Goal: Book appointment/travel/reservation

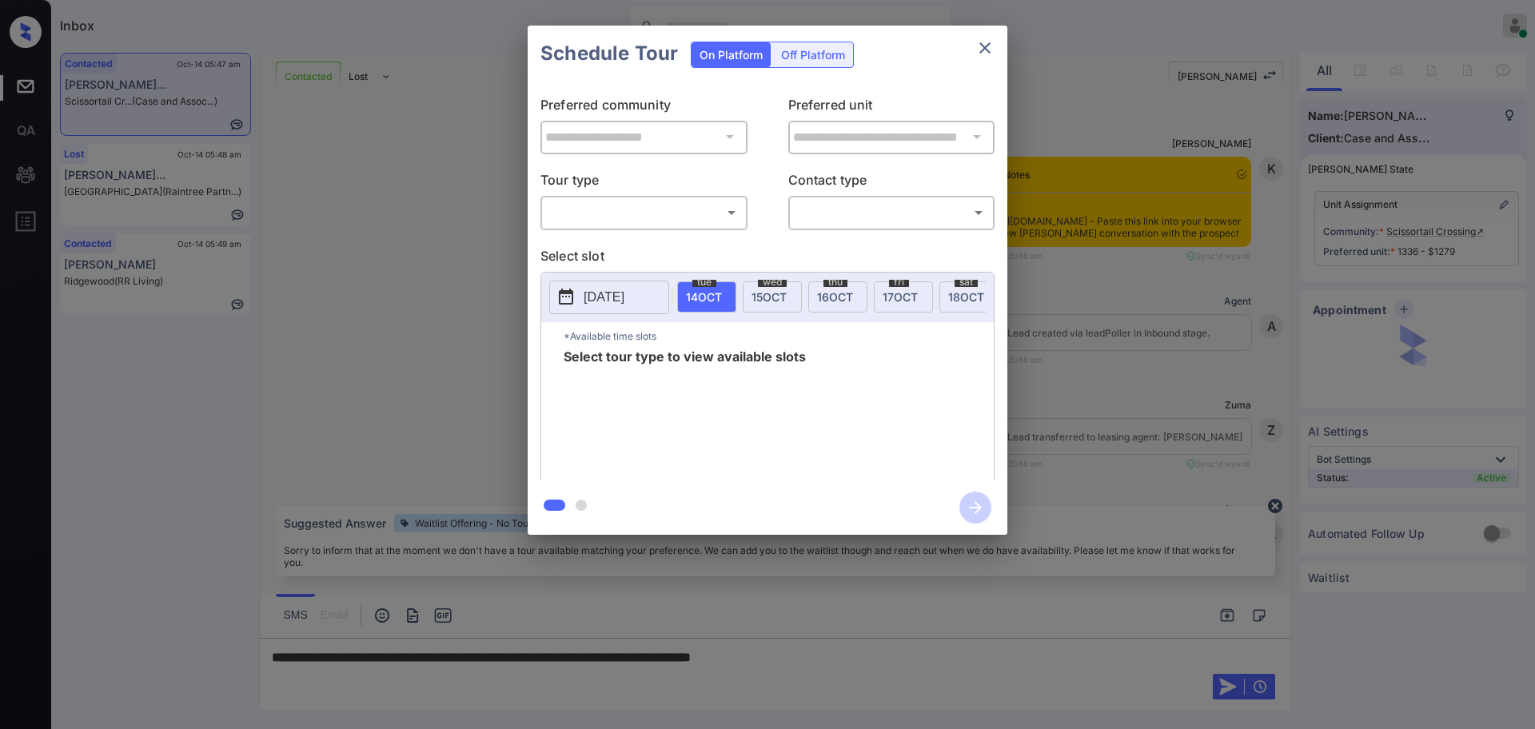
scroll to position [1645, 0]
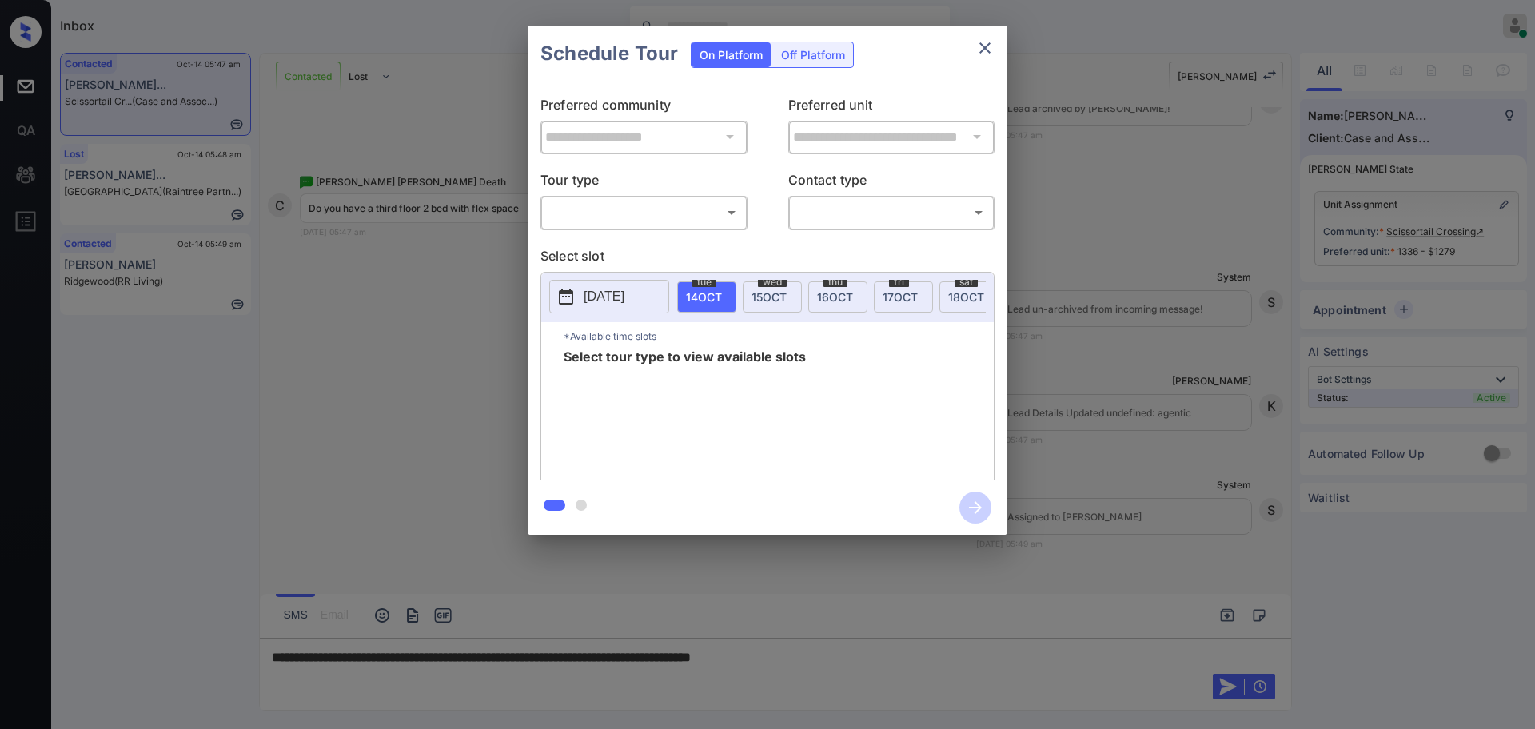
click at [628, 210] on body "Inbox Ajay Kumar Online Set yourself offline Set yourself on break Profile Swit…" at bounding box center [767, 364] width 1535 height 729
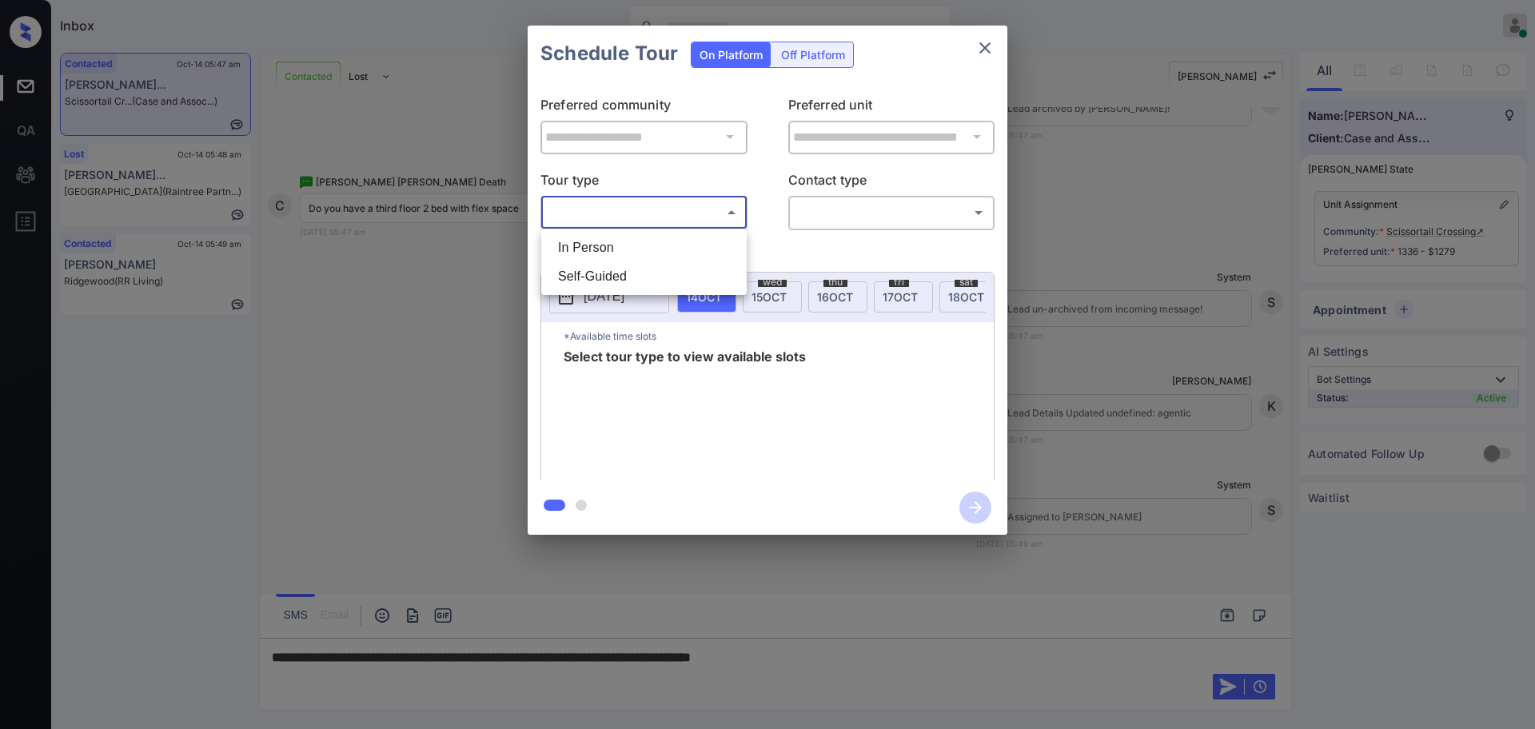
click at [622, 247] on li "In Person" at bounding box center [643, 247] width 197 height 29
type input "********"
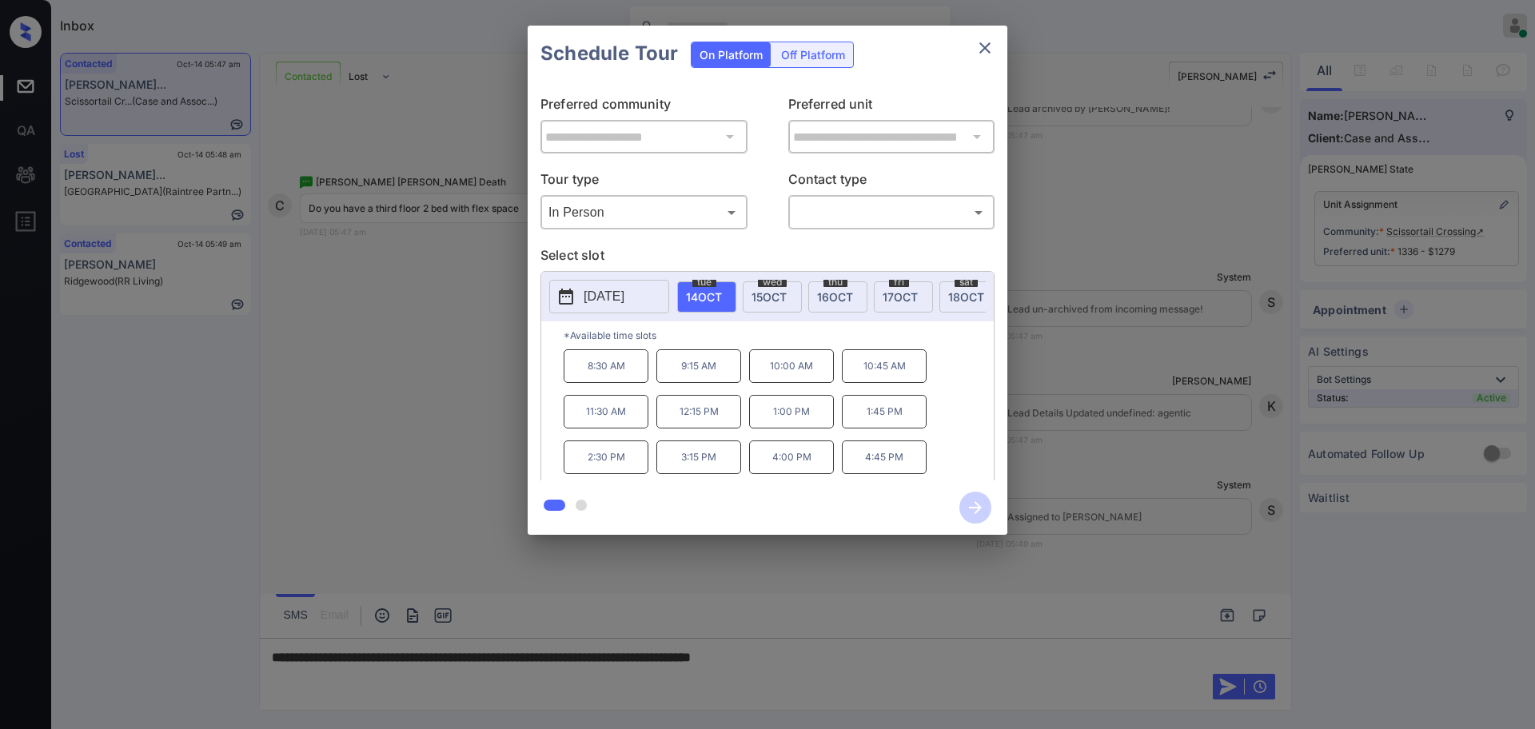
click at [901, 685] on div at bounding box center [767, 364] width 1535 height 729
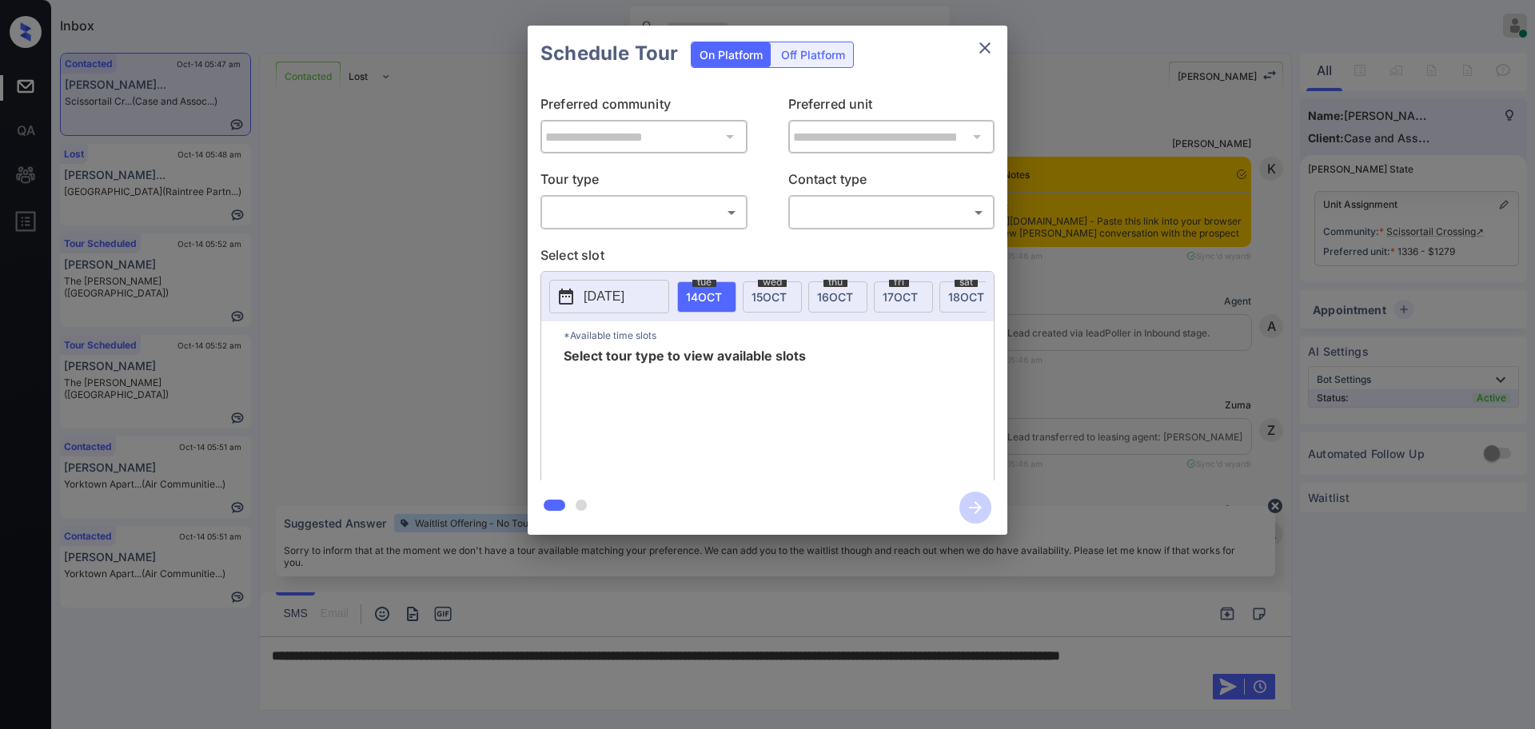
scroll to position [1645, 0]
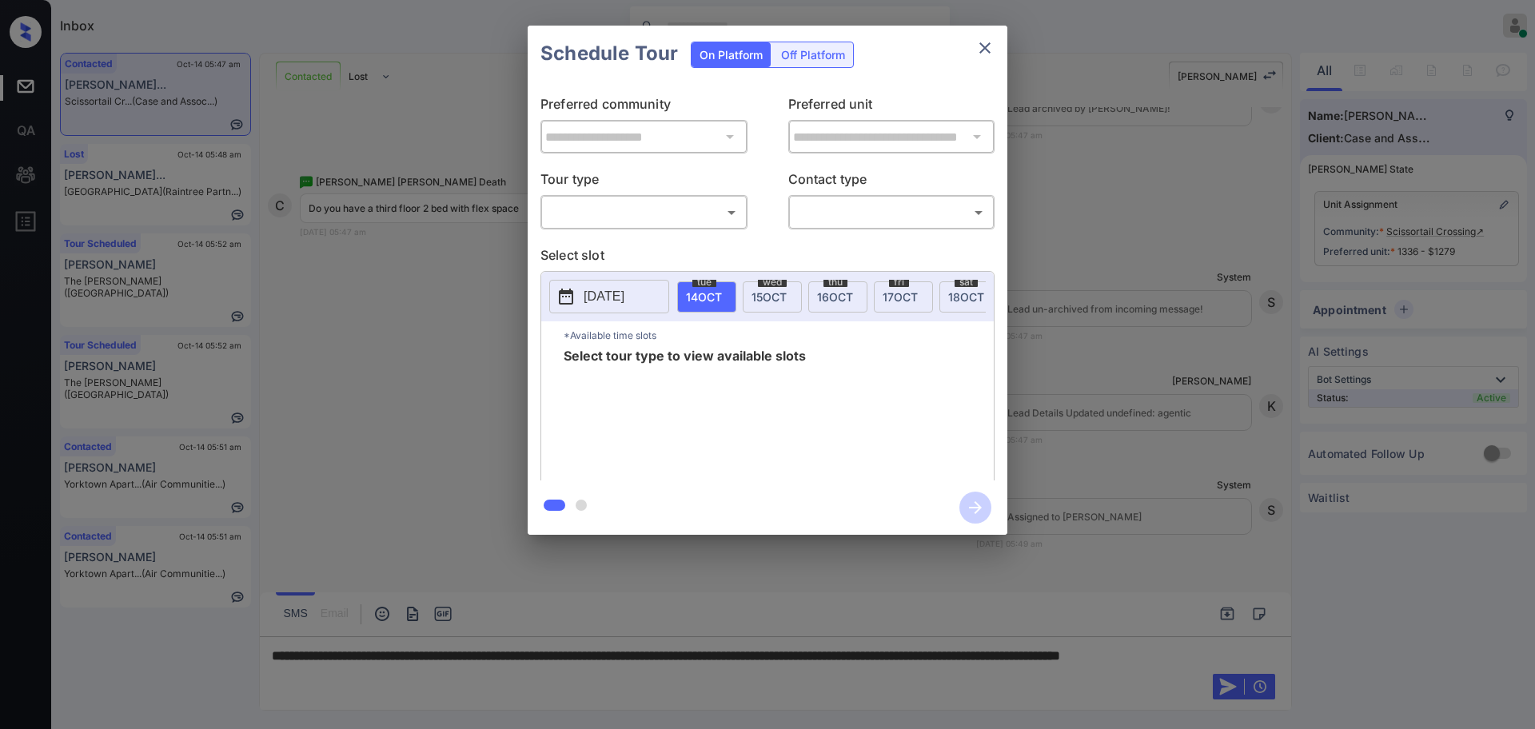
click at [639, 217] on body "Inbox Ajay Kumar Online Set yourself offline Set yourself on break Profile Swit…" at bounding box center [767, 364] width 1535 height 729
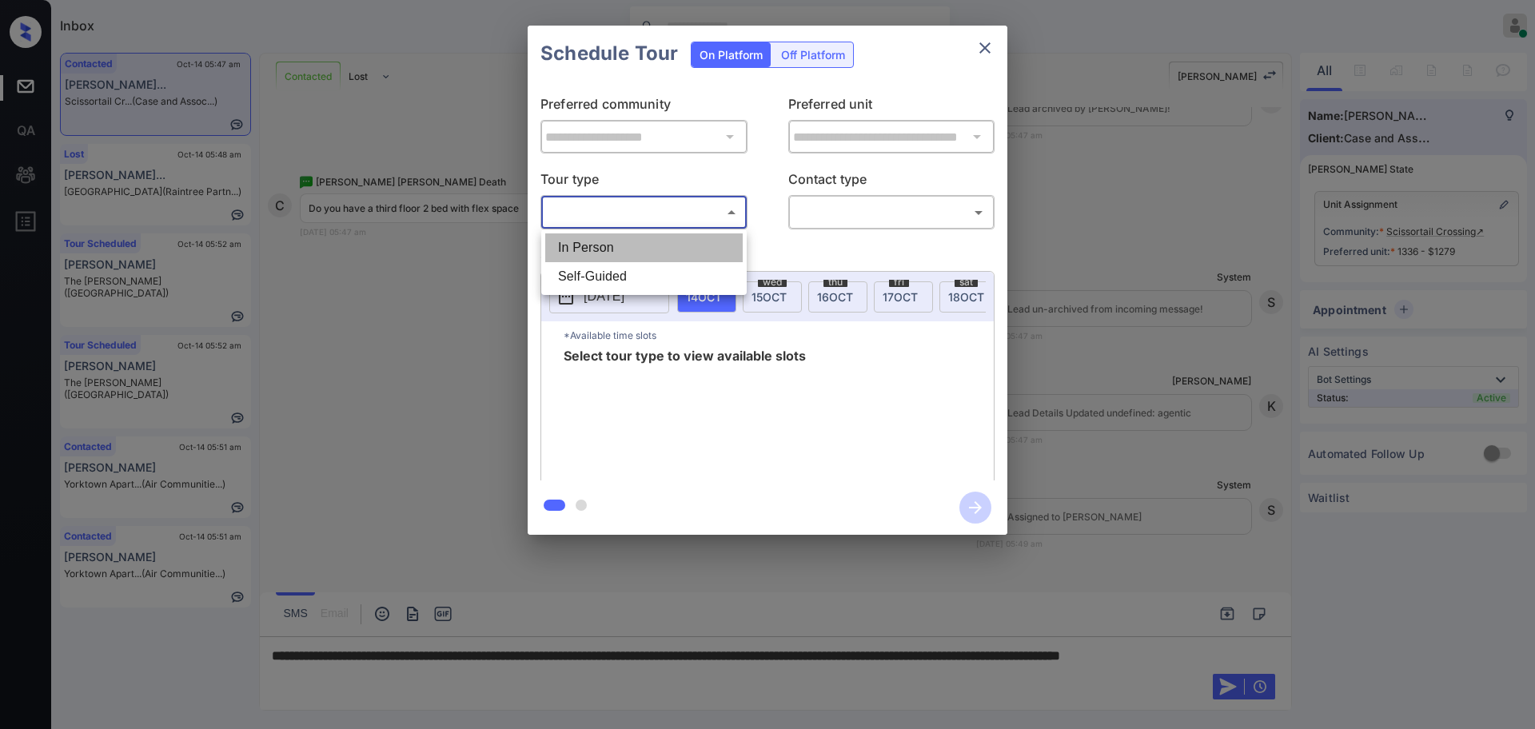
click at [632, 259] on li "In Person" at bounding box center [643, 247] width 197 height 29
type input "********"
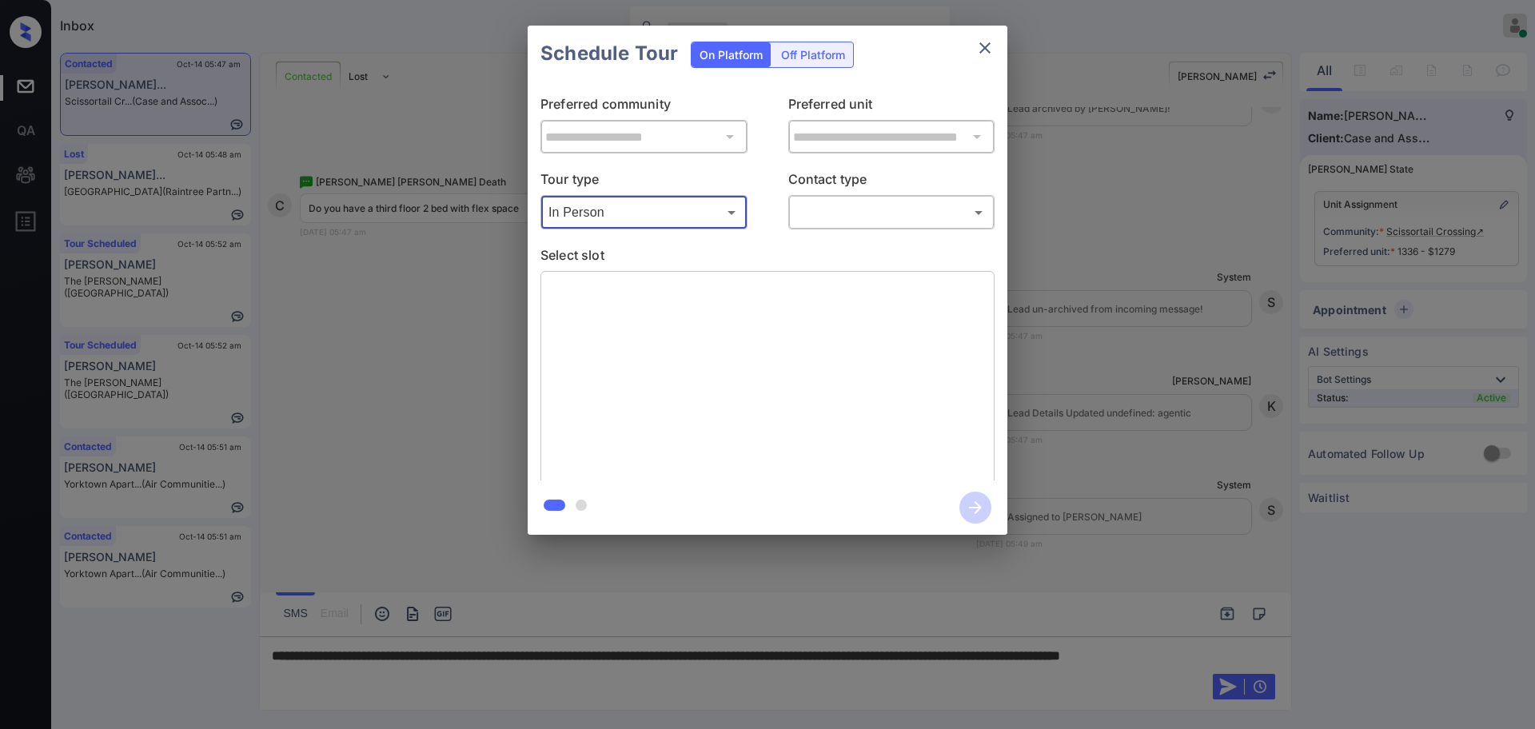
click at [818, 200] on body "Inbox Ajay Kumar Online Set yourself offline Set yourself on break Profile Swit…" at bounding box center [767, 364] width 1535 height 729
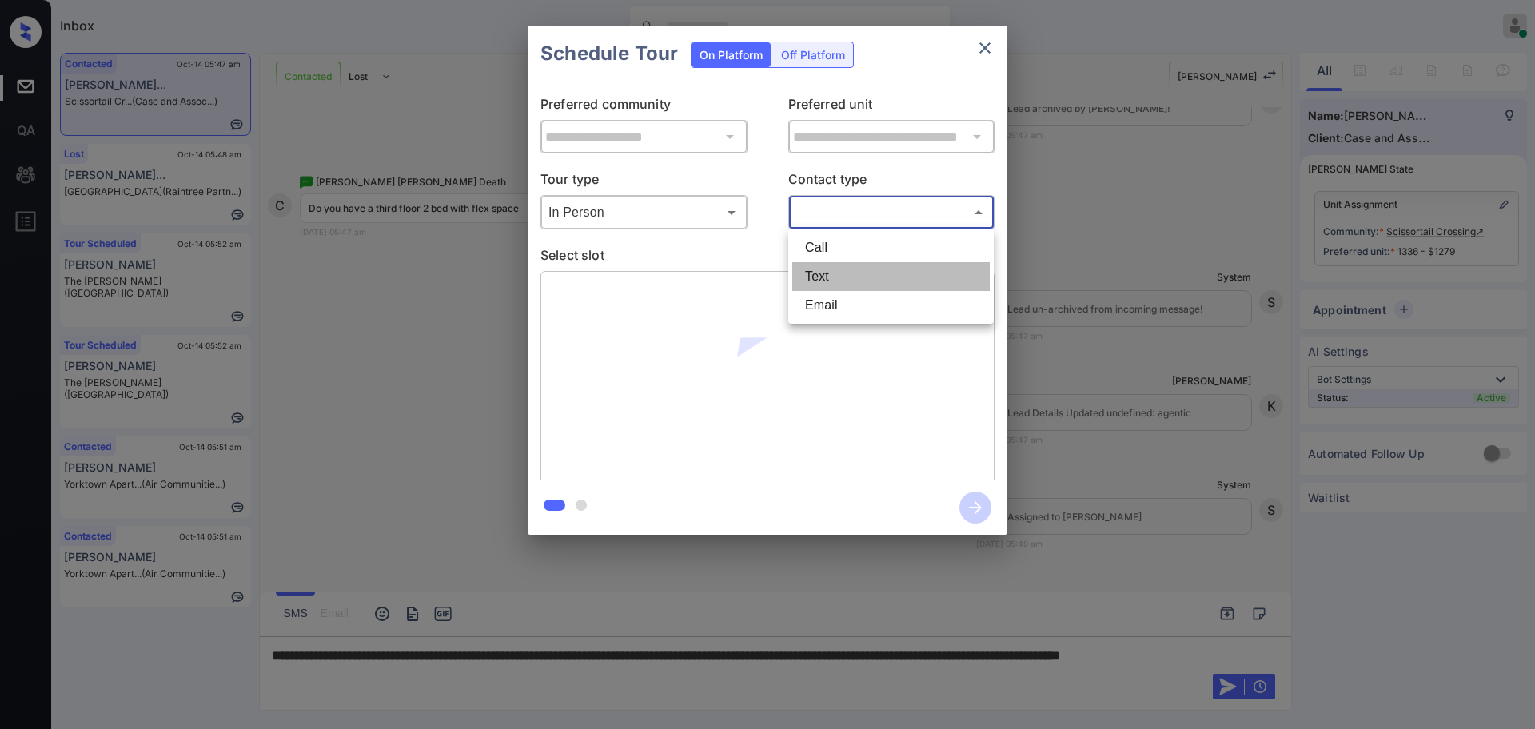
click at [836, 270] on li "Text" at bounding box center [890, 276] width 197 height 29
type input "****"
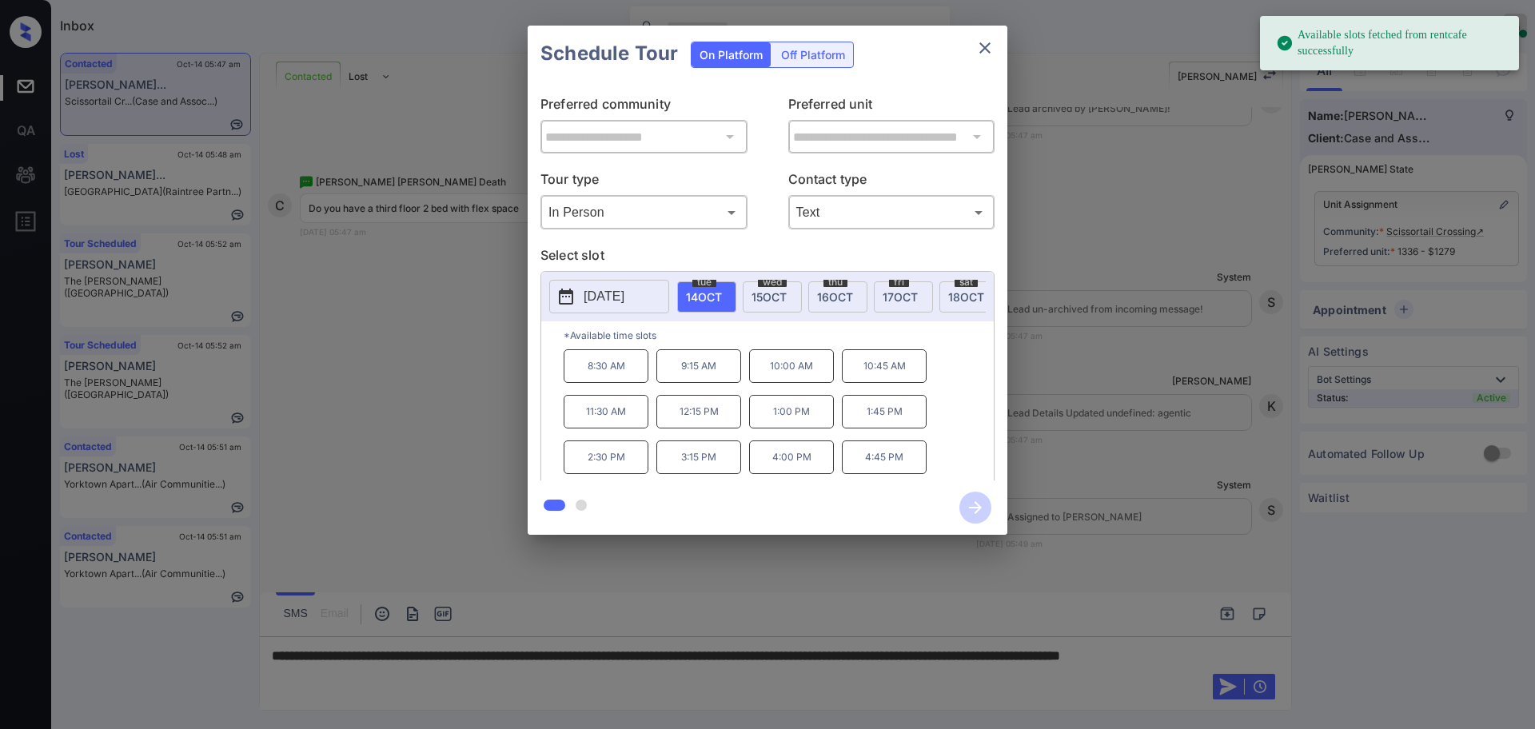
click at [595, 301] on p "[DATE]" at bounding box center [604, 296] width 41 height 19
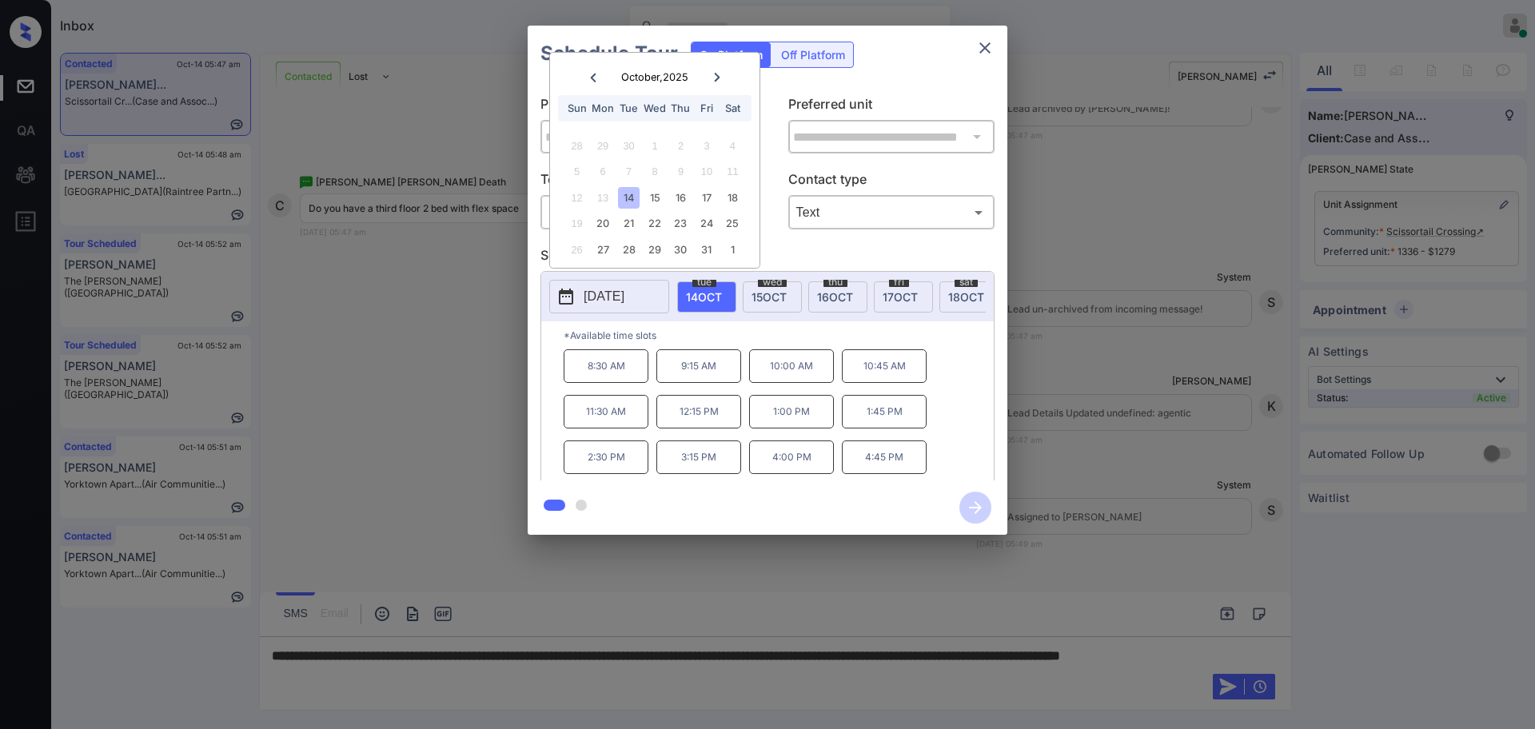
click at [385, 679] on div at bounding box center [767, 364] width 1535 height 729
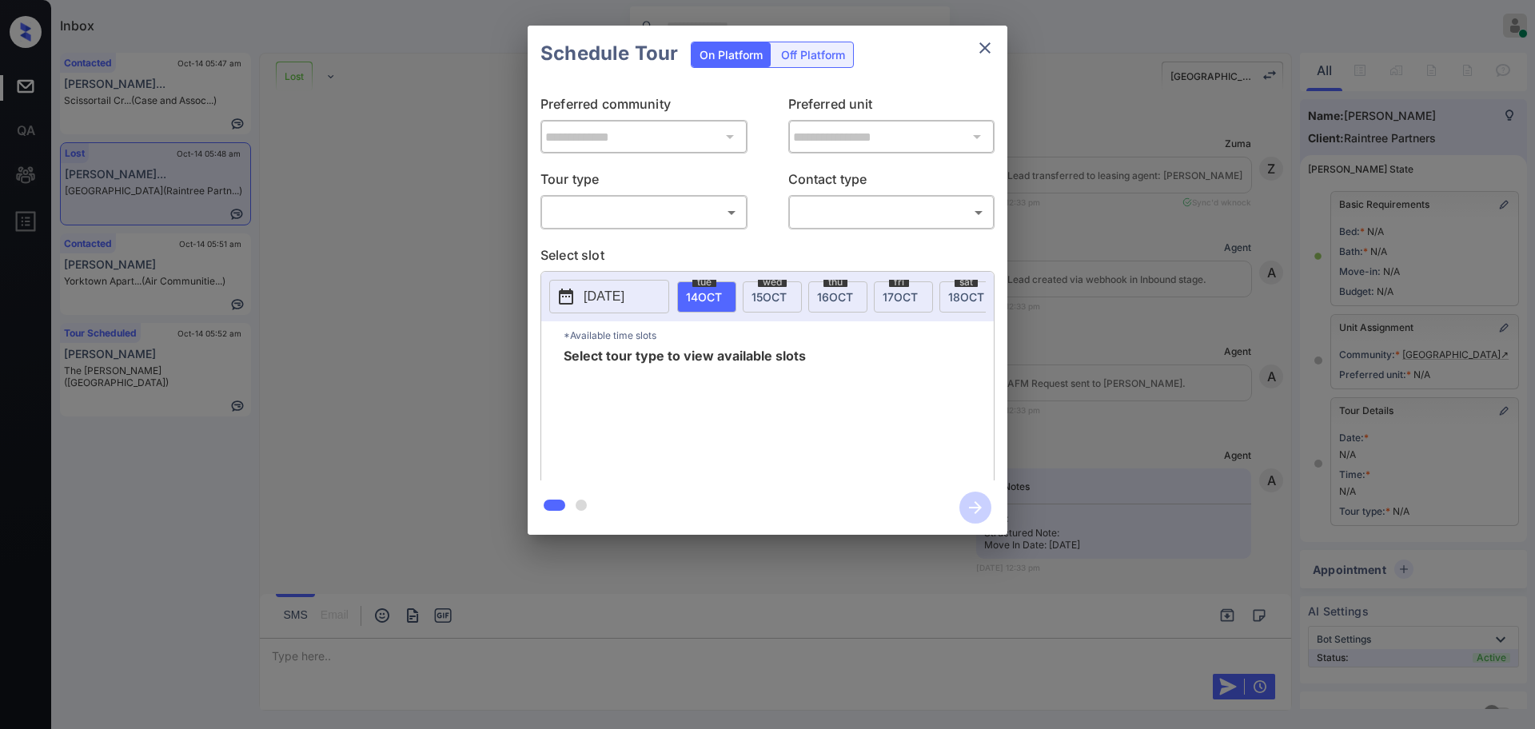
scroll to position [79, 0]
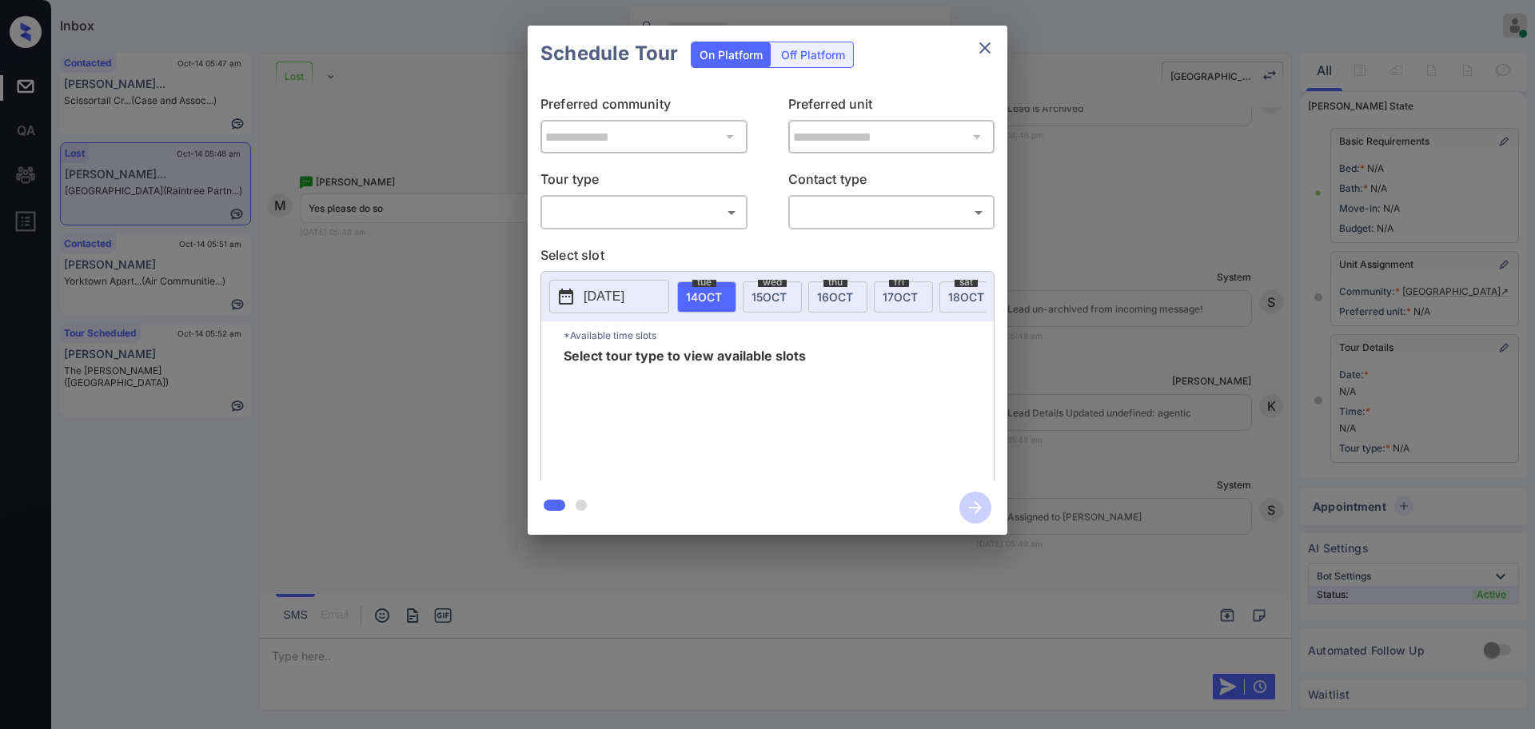
click at [1100, 321] on div "**********" at bounding box center [767, 280] width 1535 height 560
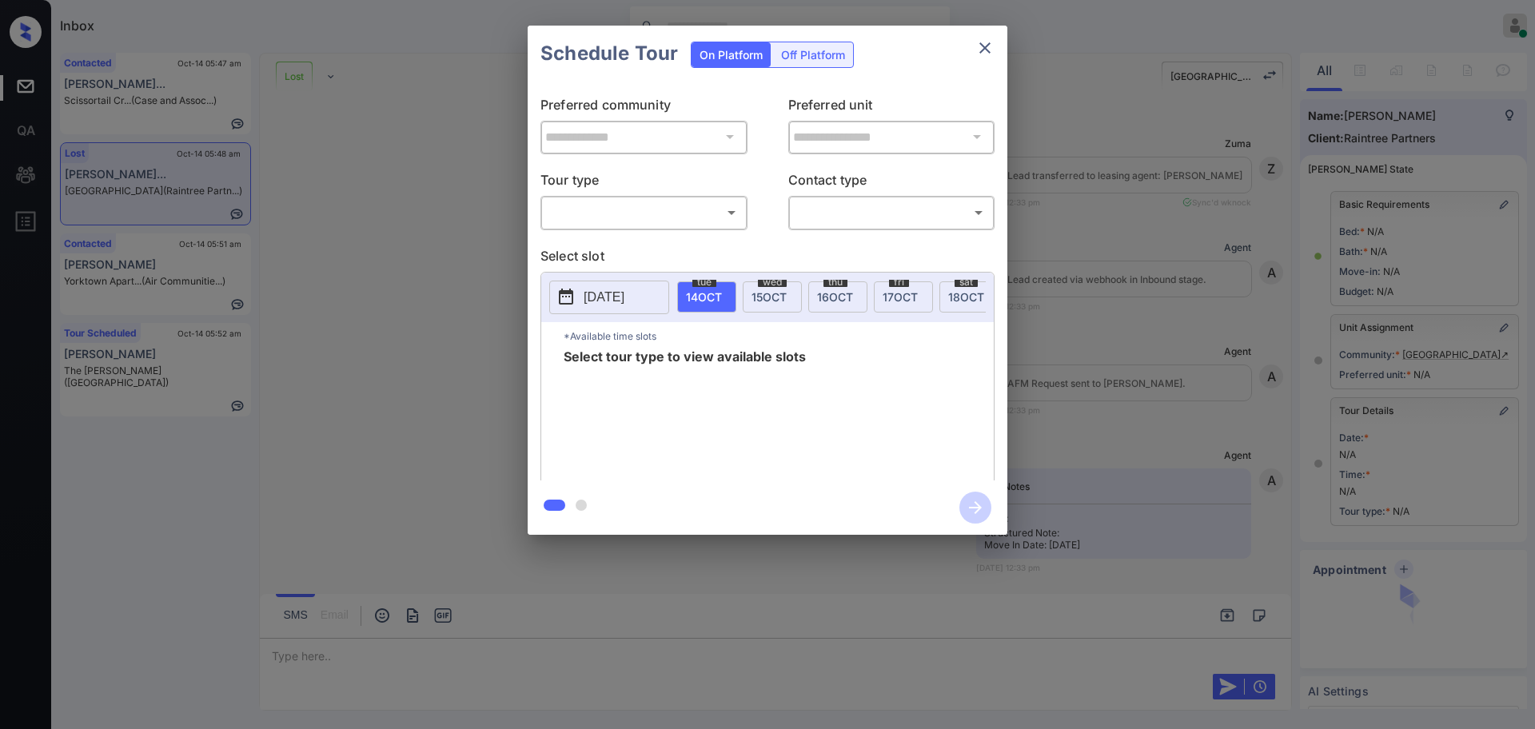
scroll to position [79, 0]
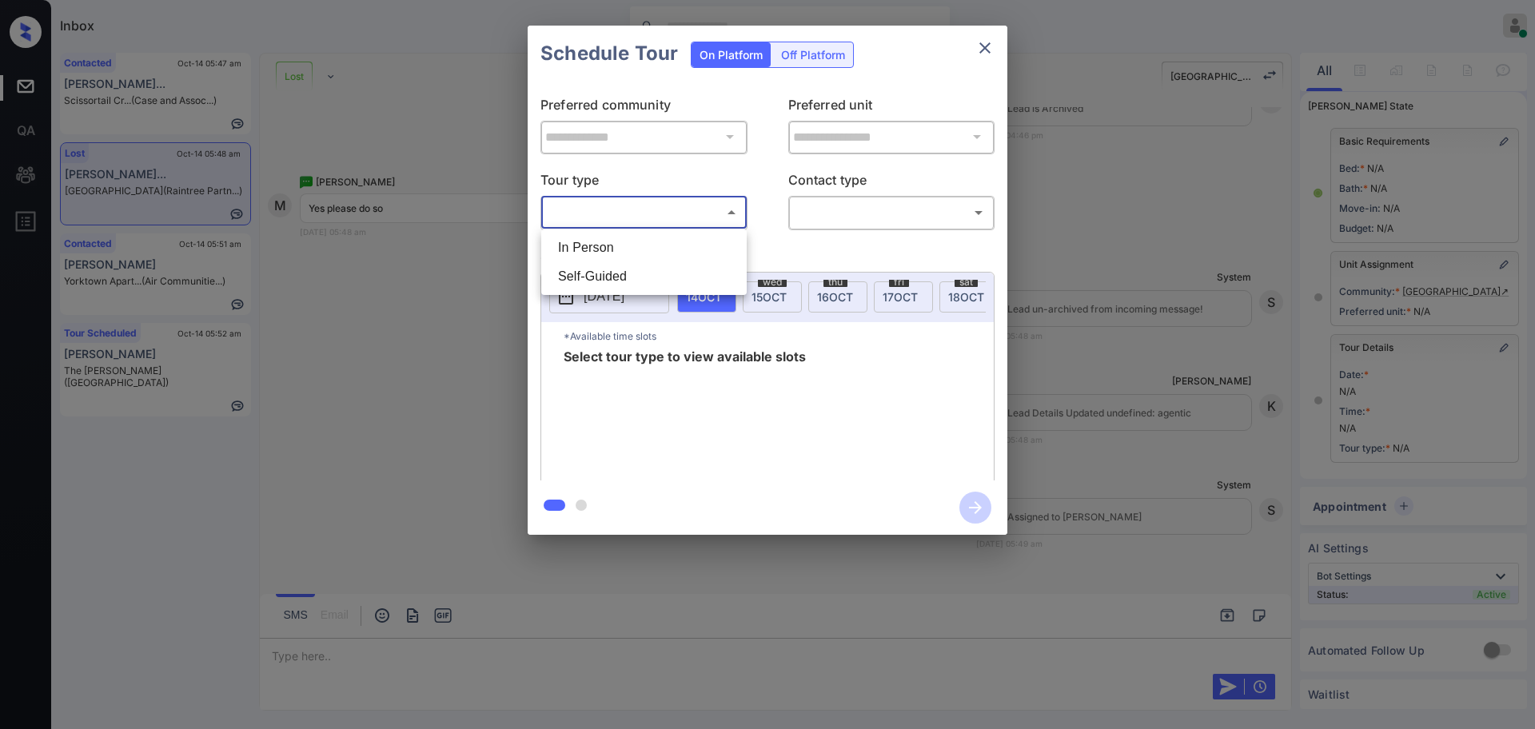
click at [693, 204] on body "Inbox Ajay Kumar Online Set yourself offline Set yourself on break Profile Swit…" at bounding box center [767, 364] width 1535 height 729
click at [664, 238] on li "In Person" at bounding box center [643, 247] width 197 height 29
type input "********"
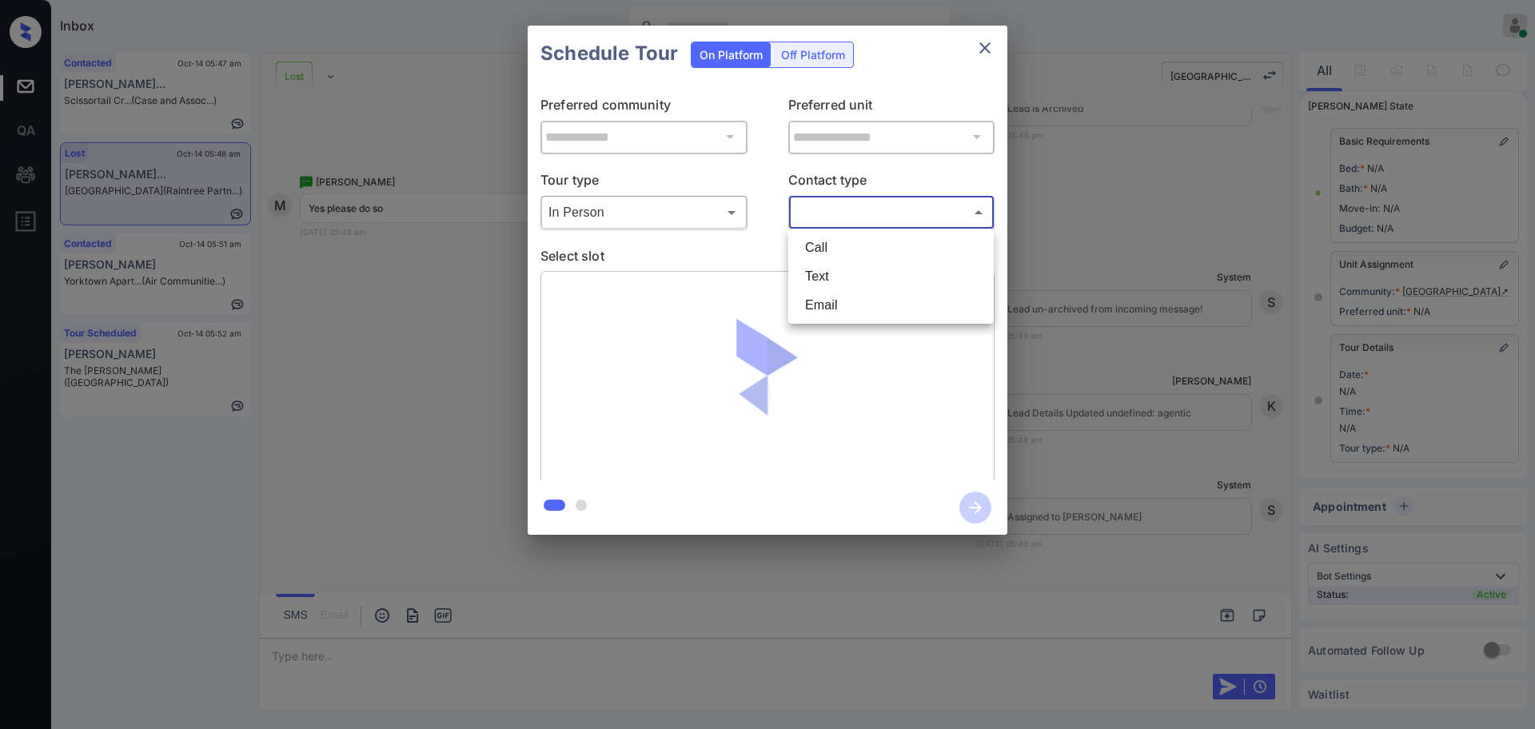
click at [827, 222] on body "Inbox Ajay Kumar Online Set yourself offline Set yourself on break Profile Swit…" at bounding box center [767, 364] width 1535 height 729
click at [826, 274] on li "Text" at bounding box center [890, 276] width 197 height 29
type input "****"
click at [668, 260] on p "Select slot" at bounding box center [768, 258] width 454 height 26
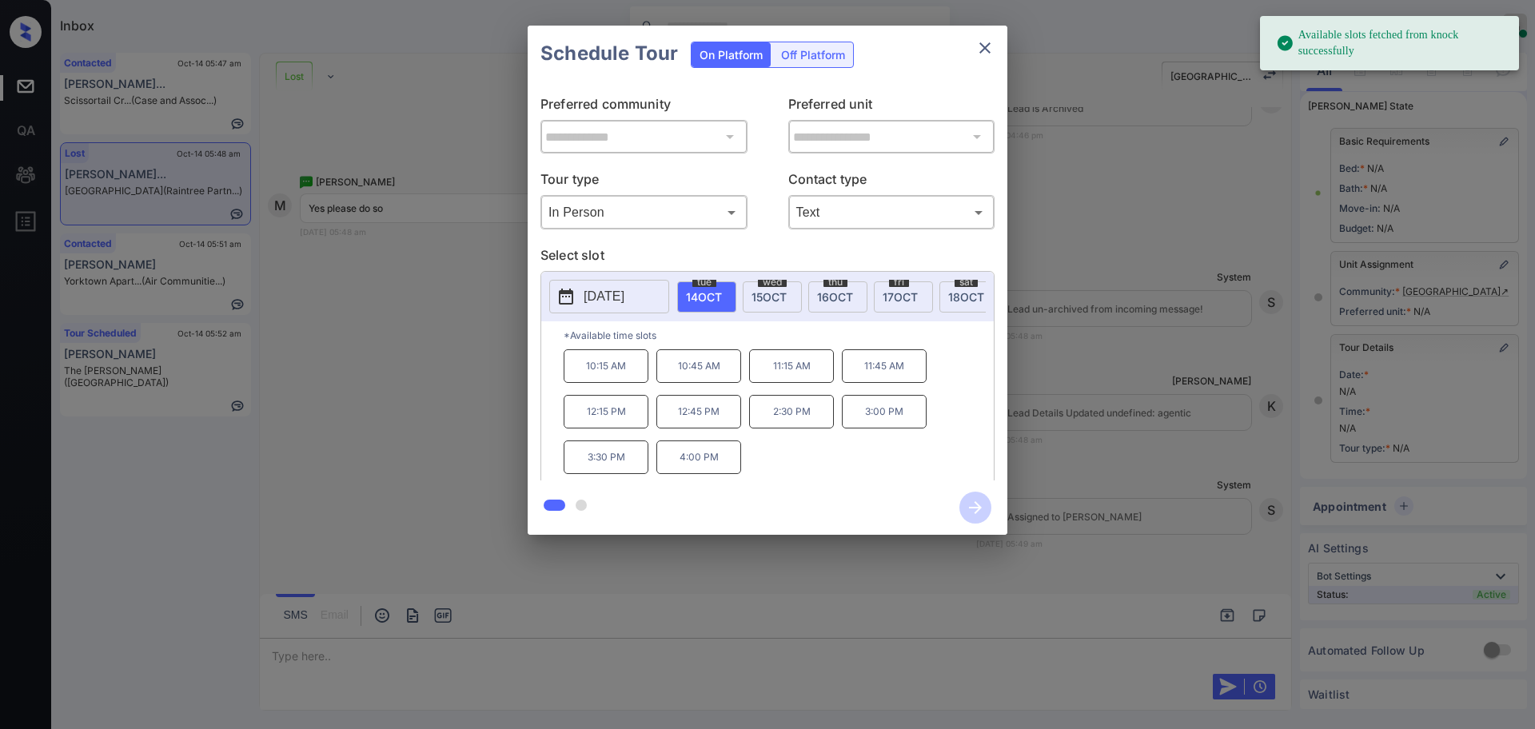
click at [588, 302] on p "2025-10-14" at bounding box center [604, 296] width 41 height 19
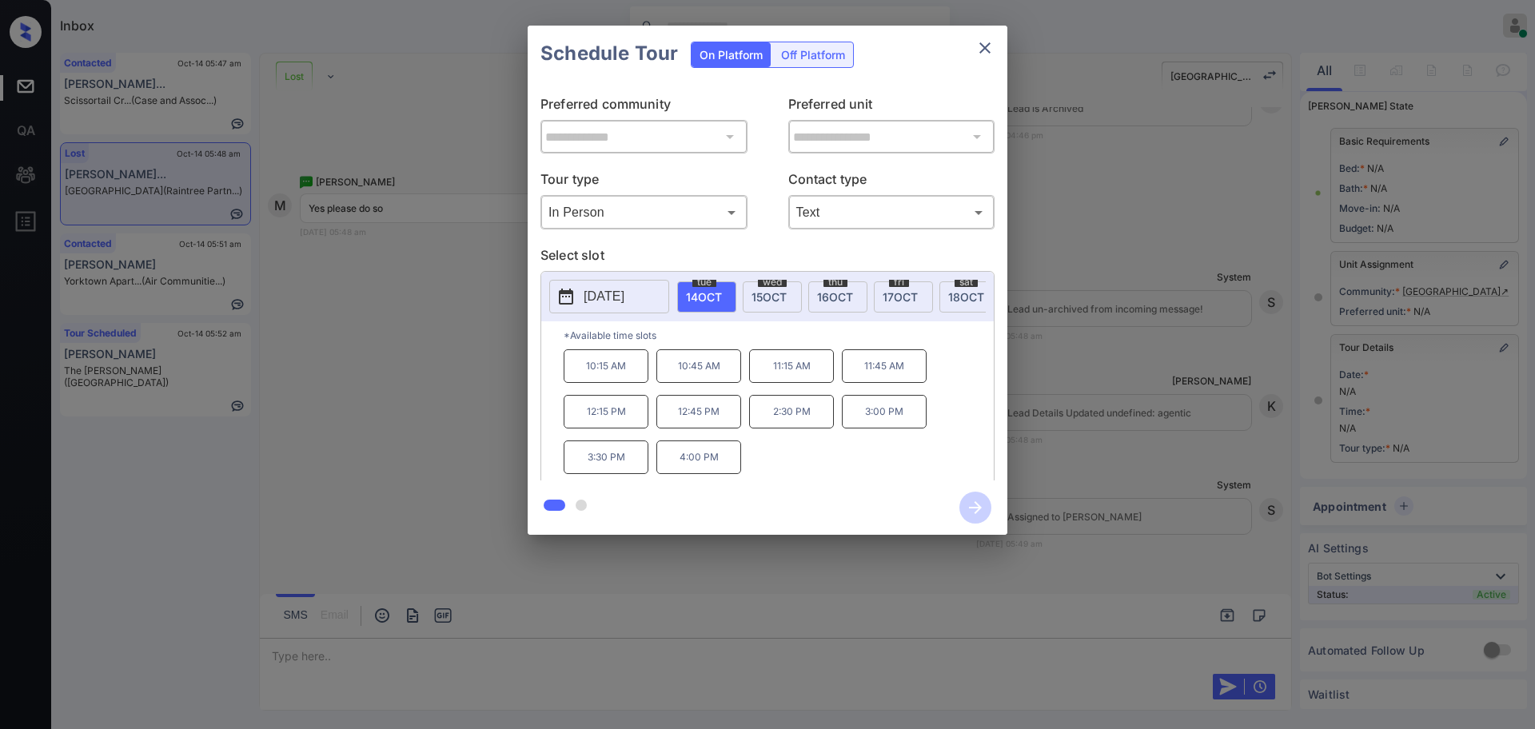
click at [307, 658] on div at bounding box center [767, 364] width 1535 height 729
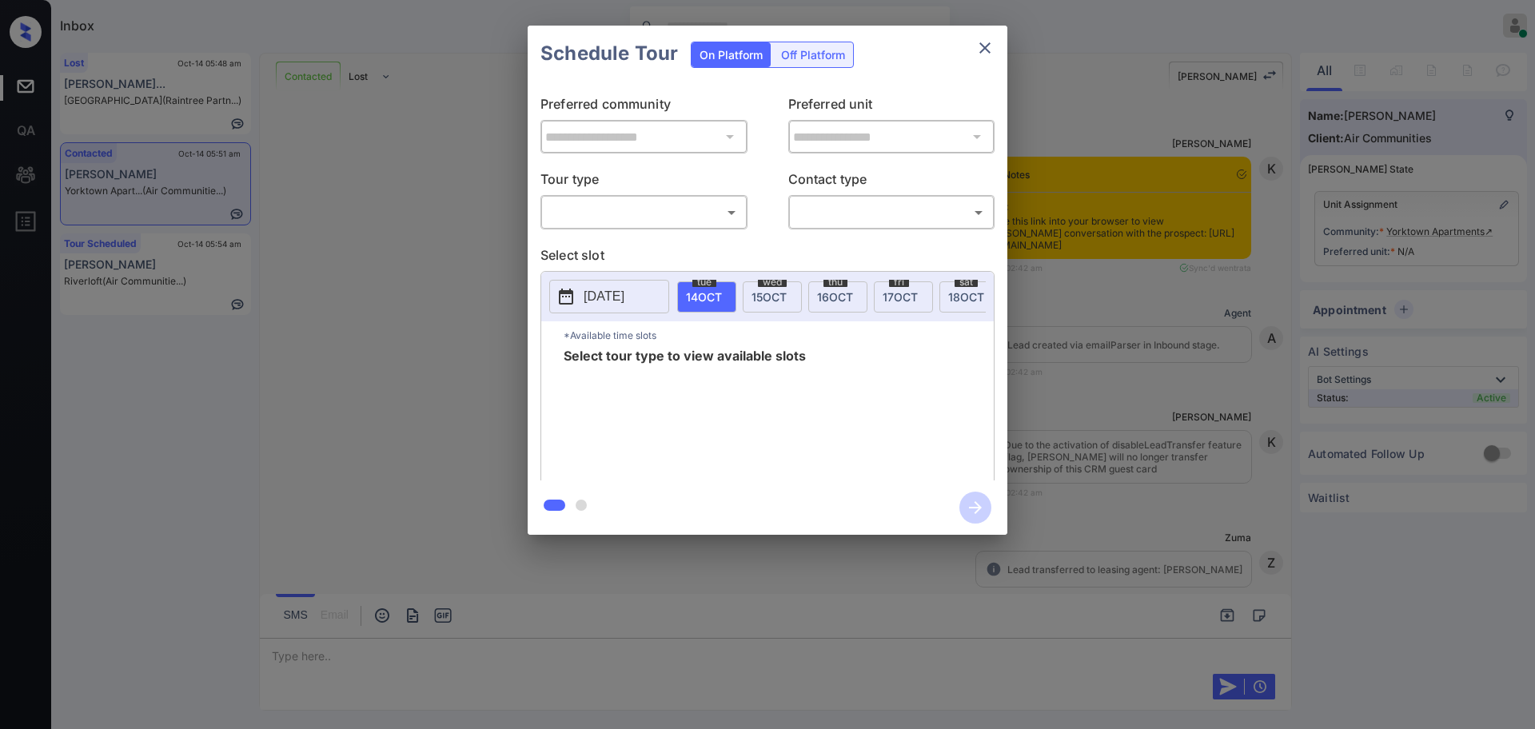
scroll to position [8190, 0]
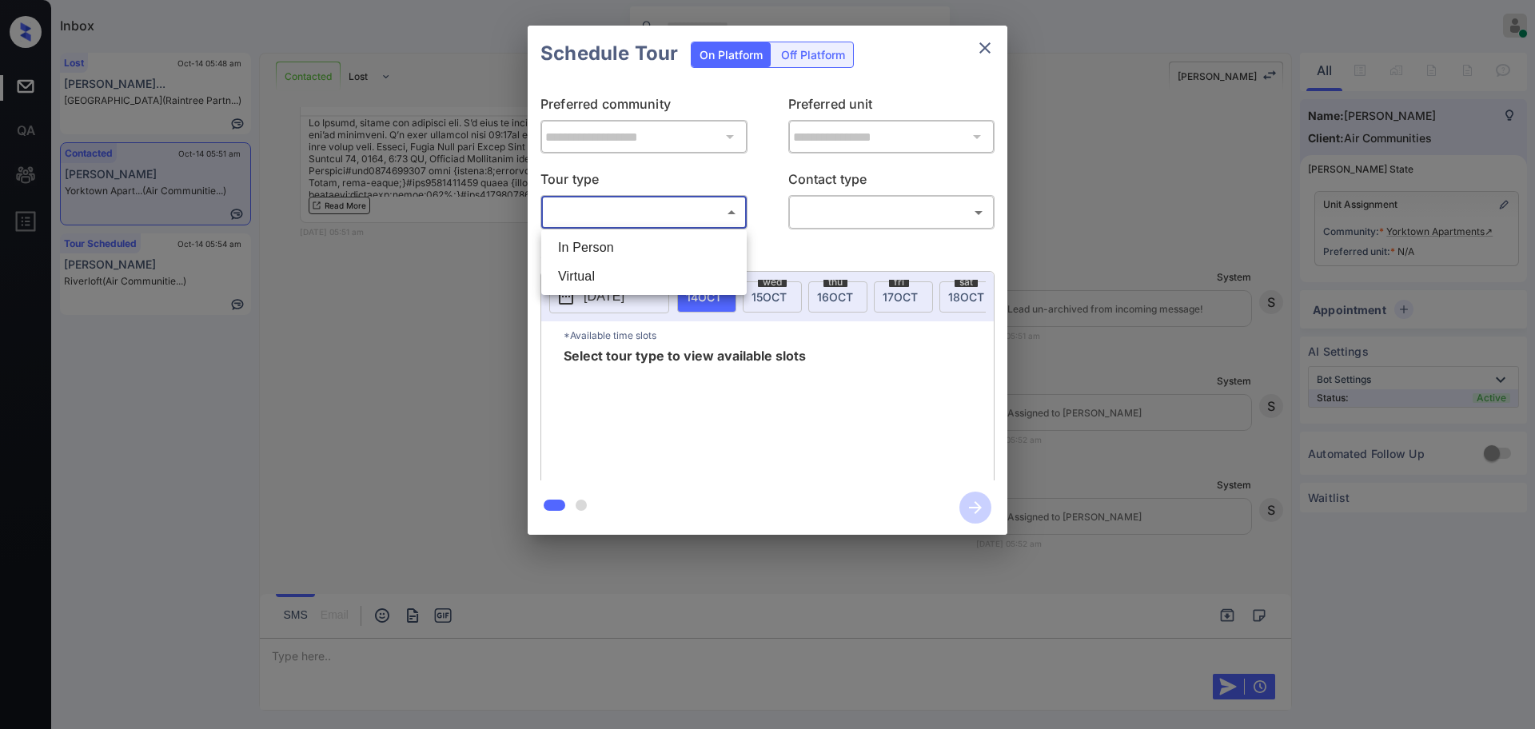
click at [627, 214] on body "Inbox [PERSON_NAME] Online Set yourself offline Set yourself on break Profile S…" at bounding box center [767, 364] width 1535 height 729
click at [621, 233] on ul "In Person Virtual" at bounding box center [643, 262] width 205 height 66
click at [640, 244] on li "In Person" at bounding box center [643, 247] width 197 height 29
type input "********"
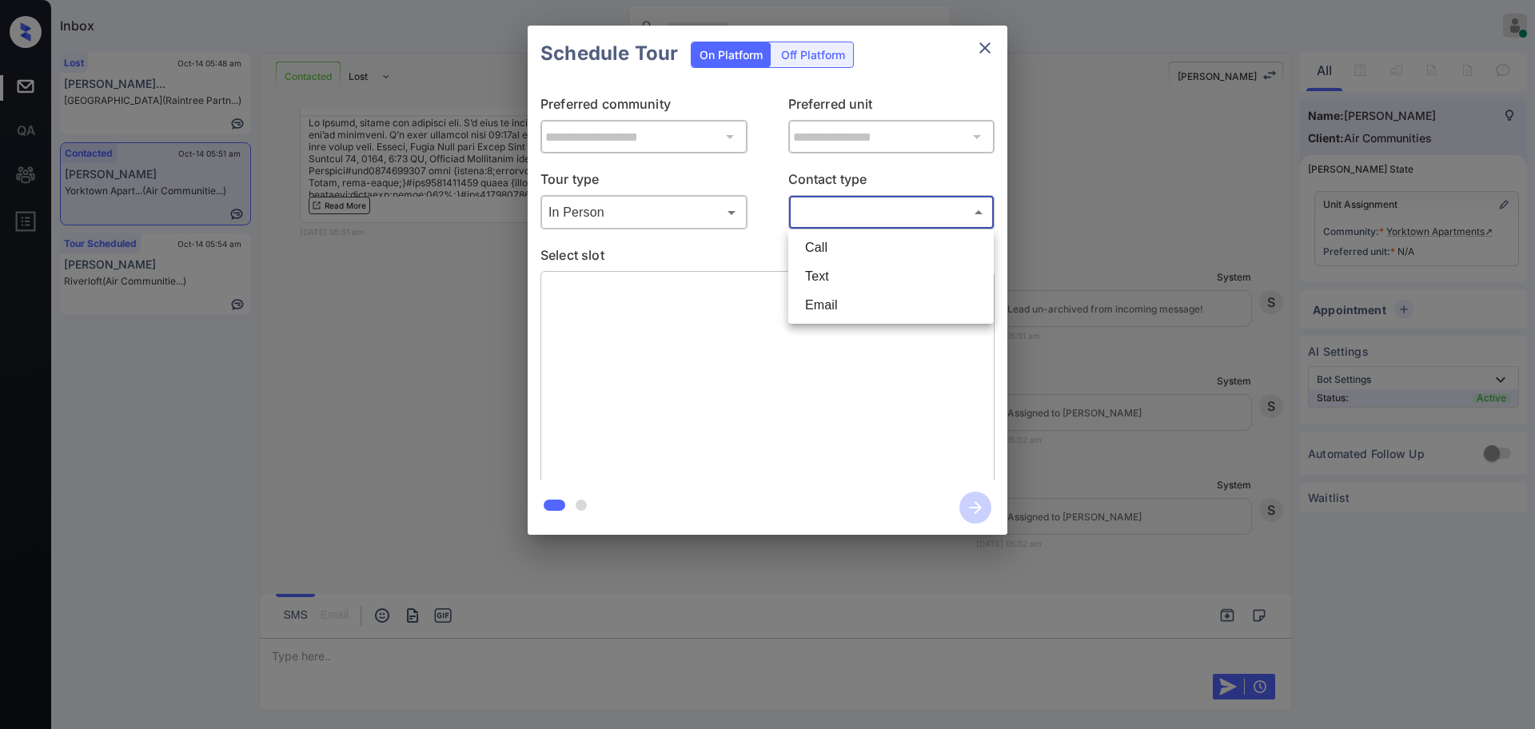
click at [867, 212] on body "Inbox Ajay Kumar Online Set yourself offline Set yourself on break Profile Swit…" at bounding box center [767, 364] width 1535 height 729
click at [846, 267] on li "Text" at bounding box center [890, 276] width 197 height 29
type input "****"
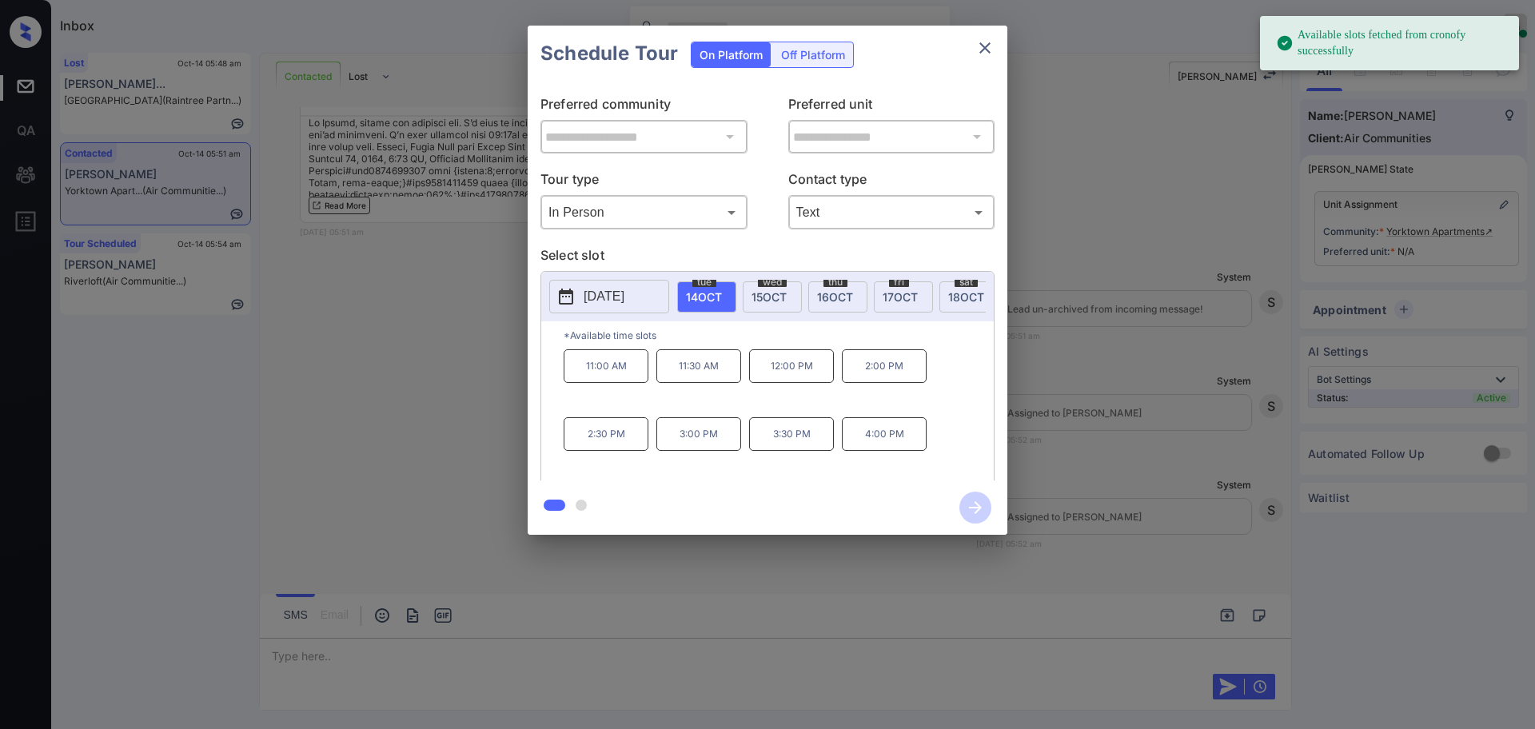
click at [716, 294] on span "14 OCT" at bounding box center [704, 297] width 36 height 14
click at [763, 297] on span "[DATE]" at bounding box center [769, 297] width 35 height 14
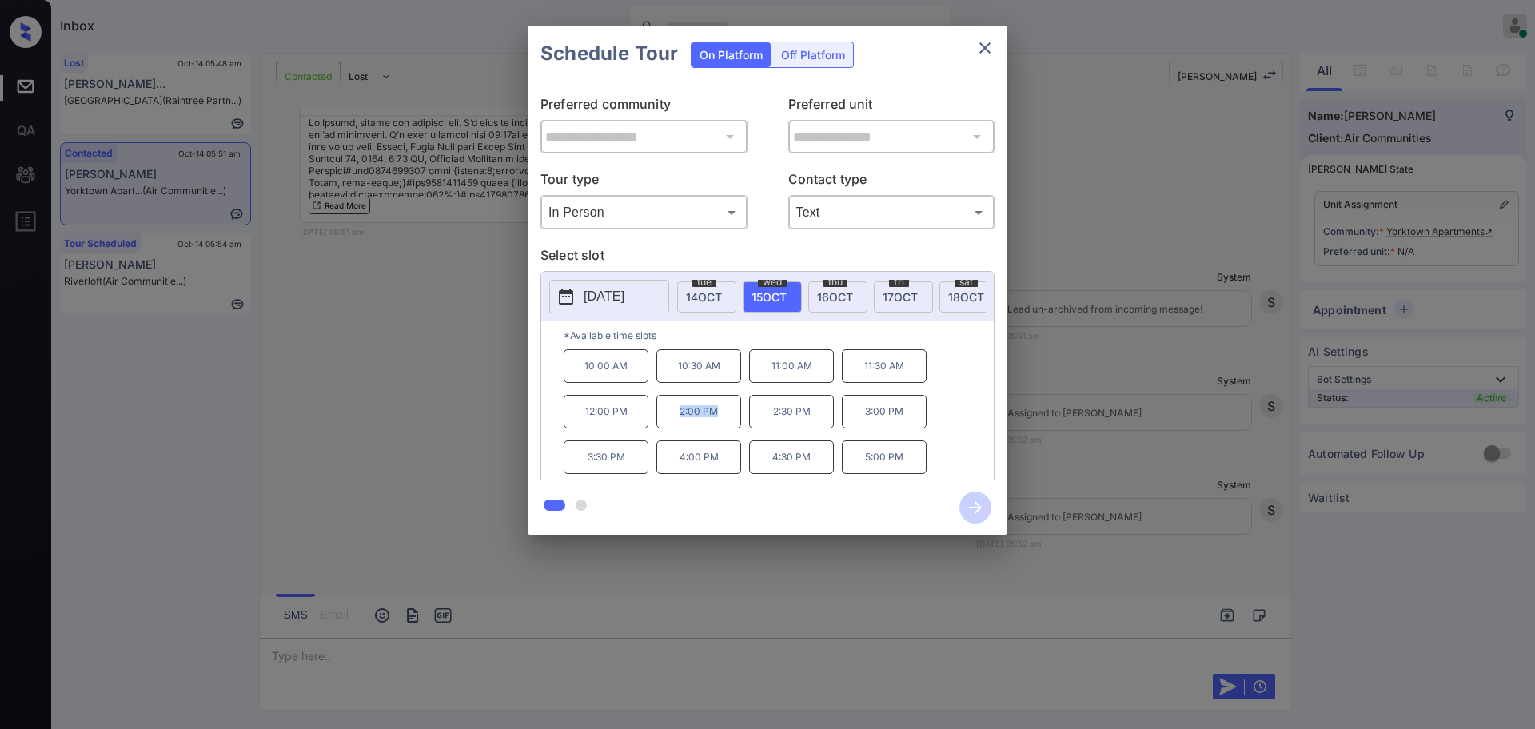
drag, startPoint x: 670, startPoint y: 429, endPoint x: 727, endPoint y: 424, distance: 57.0
click at [727, 424] on p "2:00 PM" at bounding box center [698, 412] width 85 height 34
copy p "2:00 PM"
click at [983, 54] on icon "close" at bounding box center [984, 47] width 19 height 19
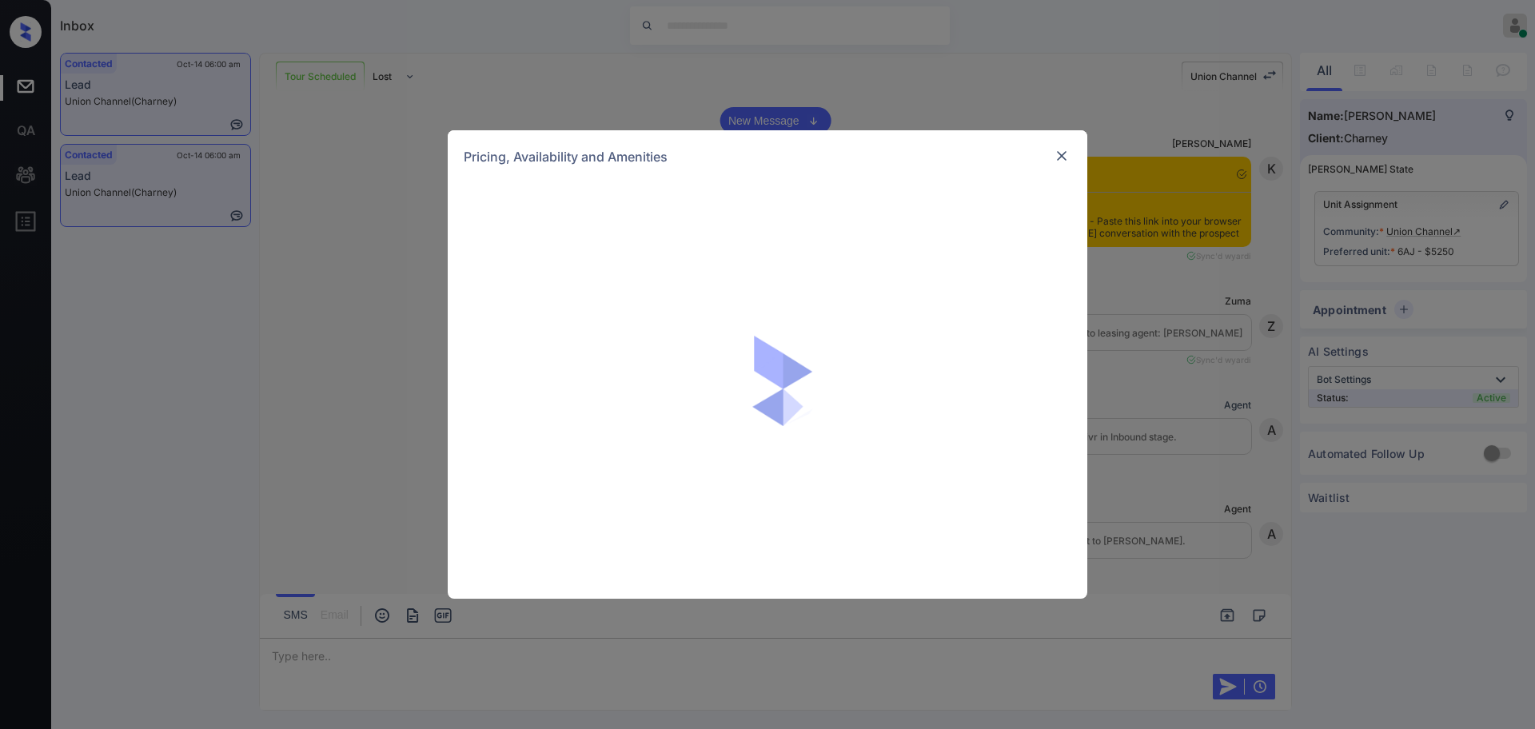
scroll to position [2588, 0]
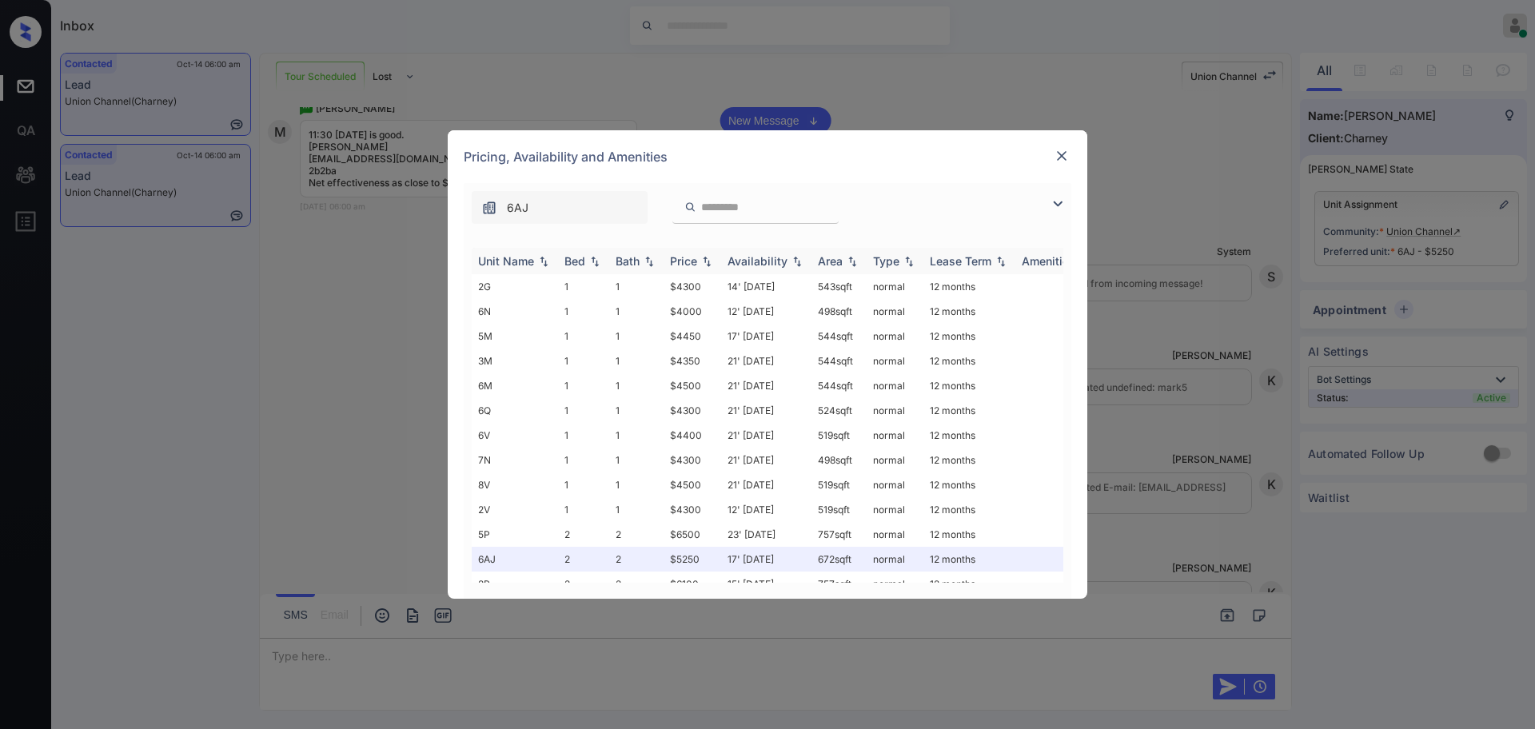
click at [567, 253] on th "Bed" at bounding box center [583, 261] width 51 height 26
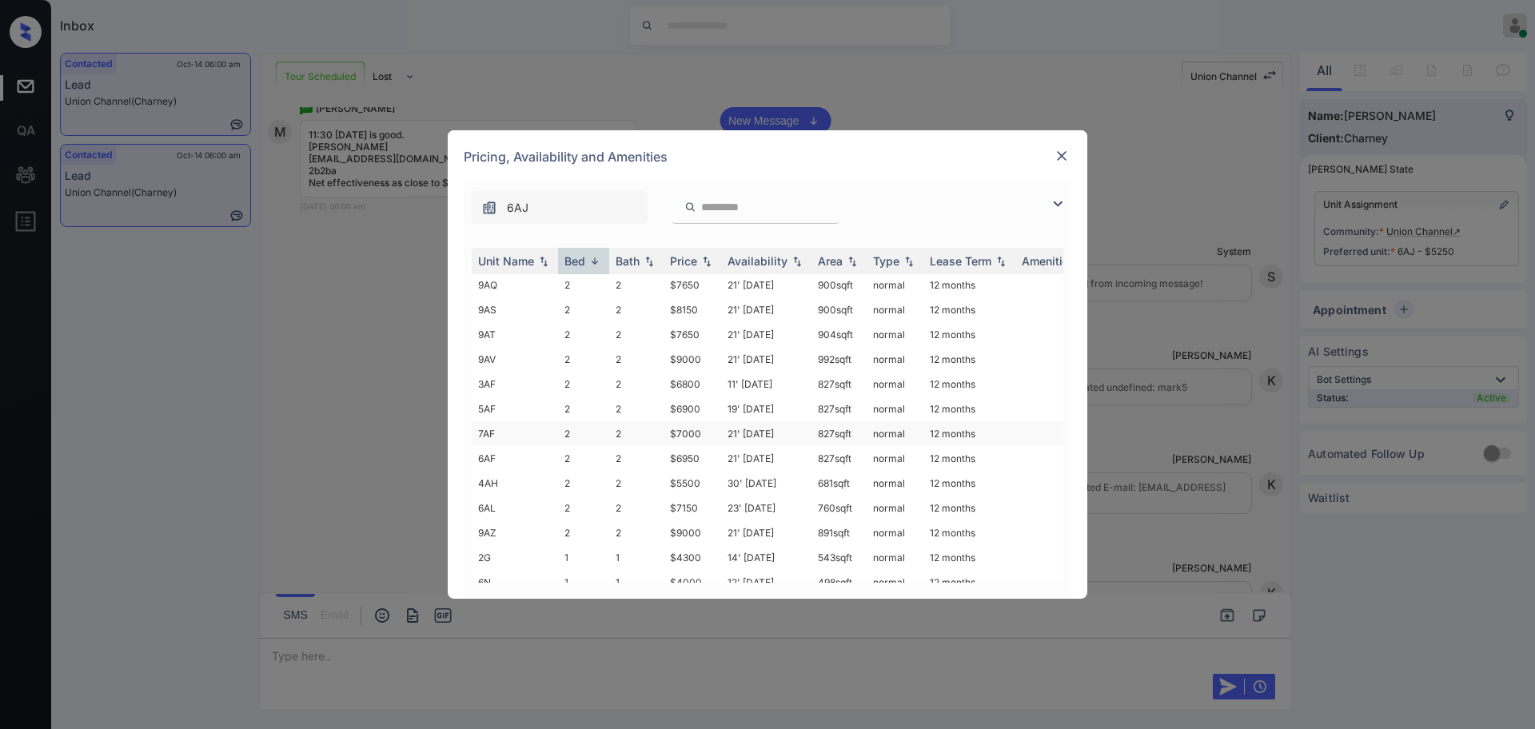
scroll to position [0, 0]
drag, startPoint x: 662, startPoint y: 317, endPoint x: 710, endPoint y: 313, distance: 48.1
click at [710, 313] on tr "6AJ 2 2 $5250 17' Jun 25 672 sqft normal 12 months" at bounding box center [890, 311] width 836 height 25
copy tr "$5250"
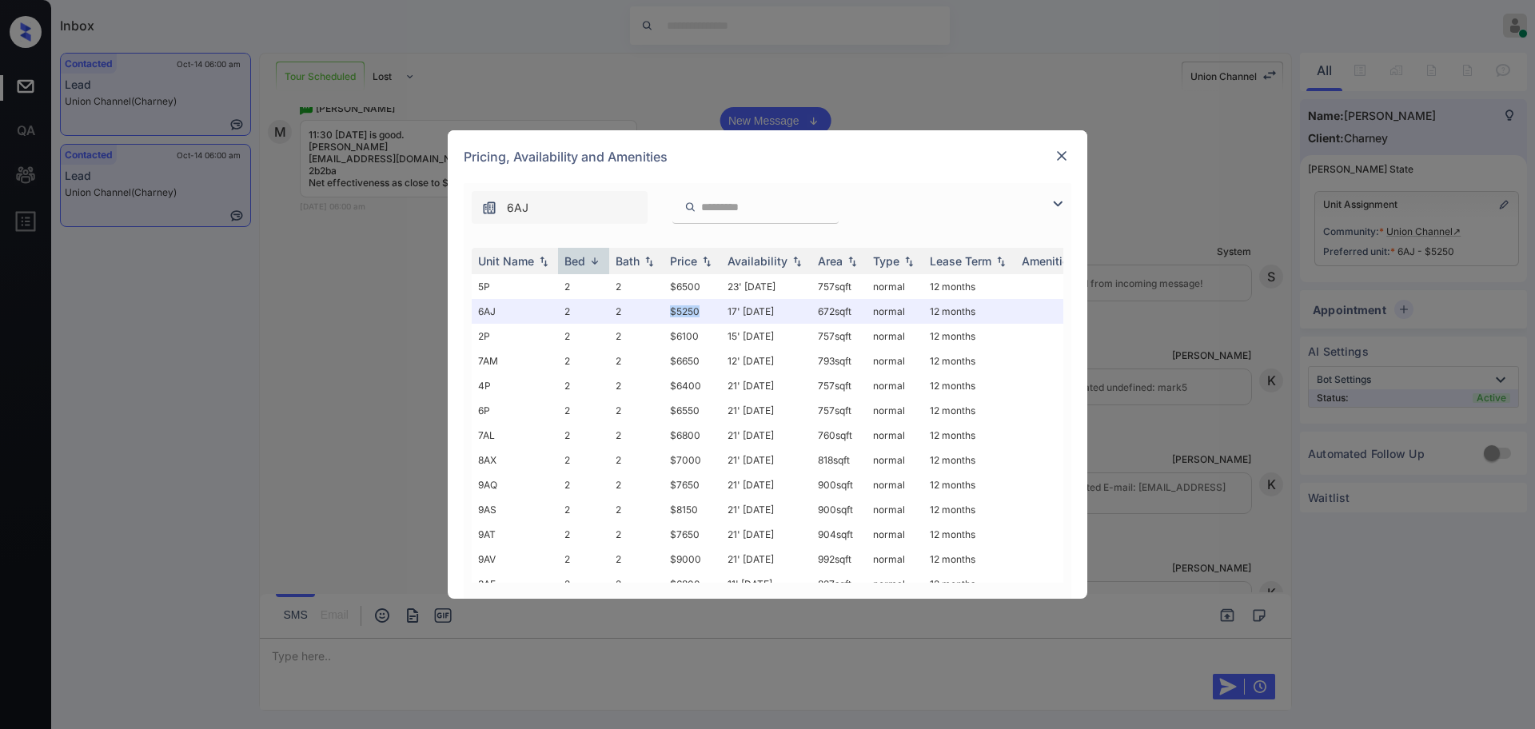
click at [1063, 153] on img at bounding box center [1062, 156] width 16 height 16
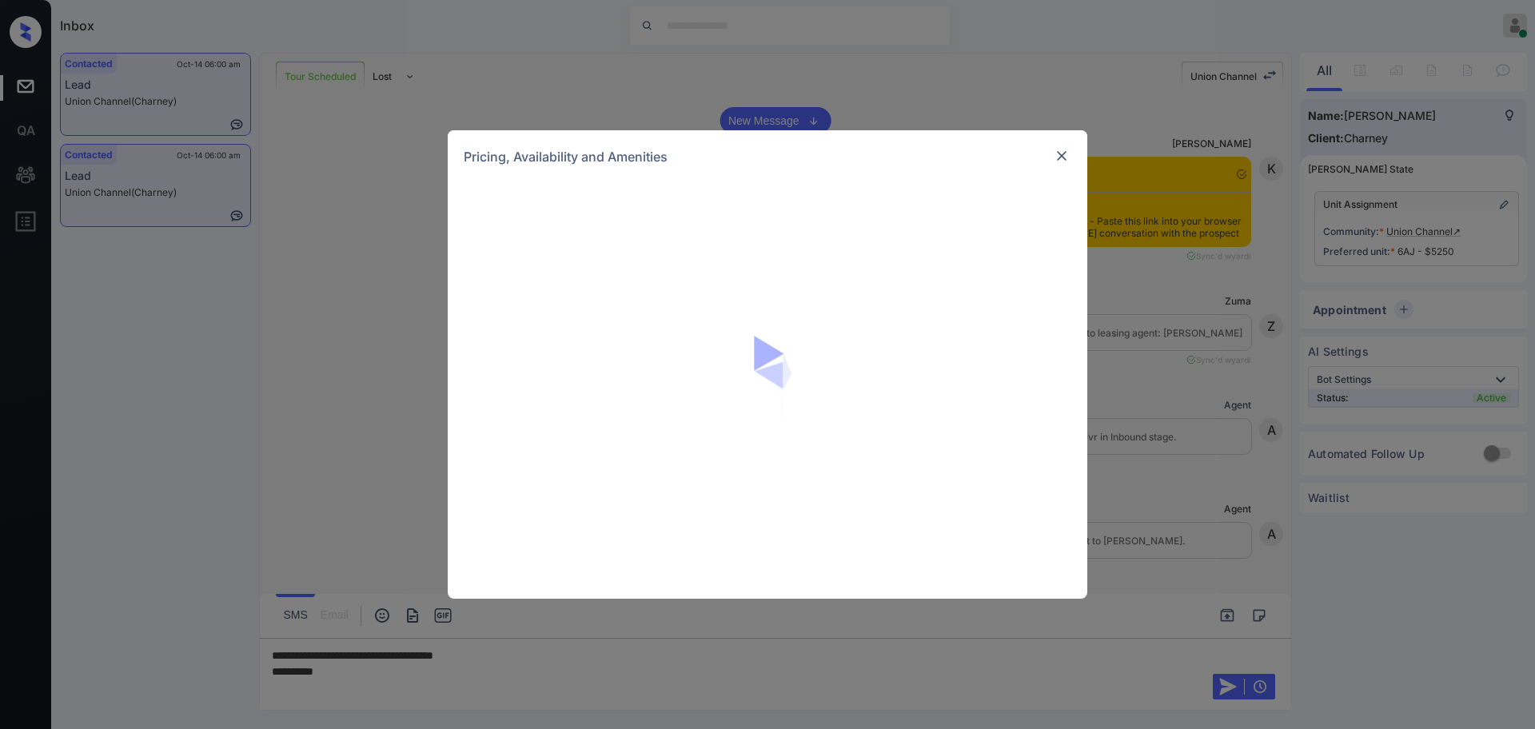
scroll to position [3987, 0]
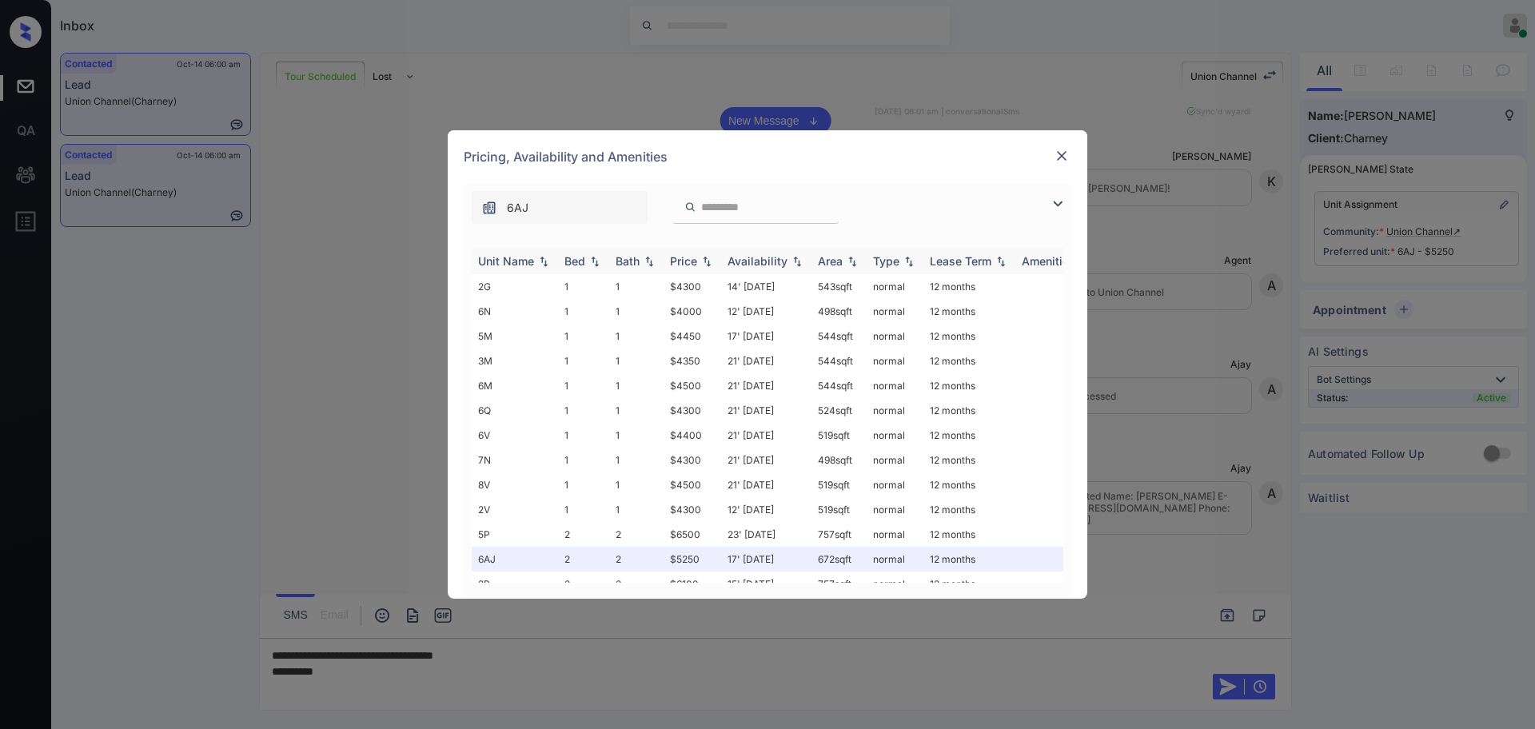
click at [568, 270] on th "Bed" at bounding box center [583, 261] width 51 height 26
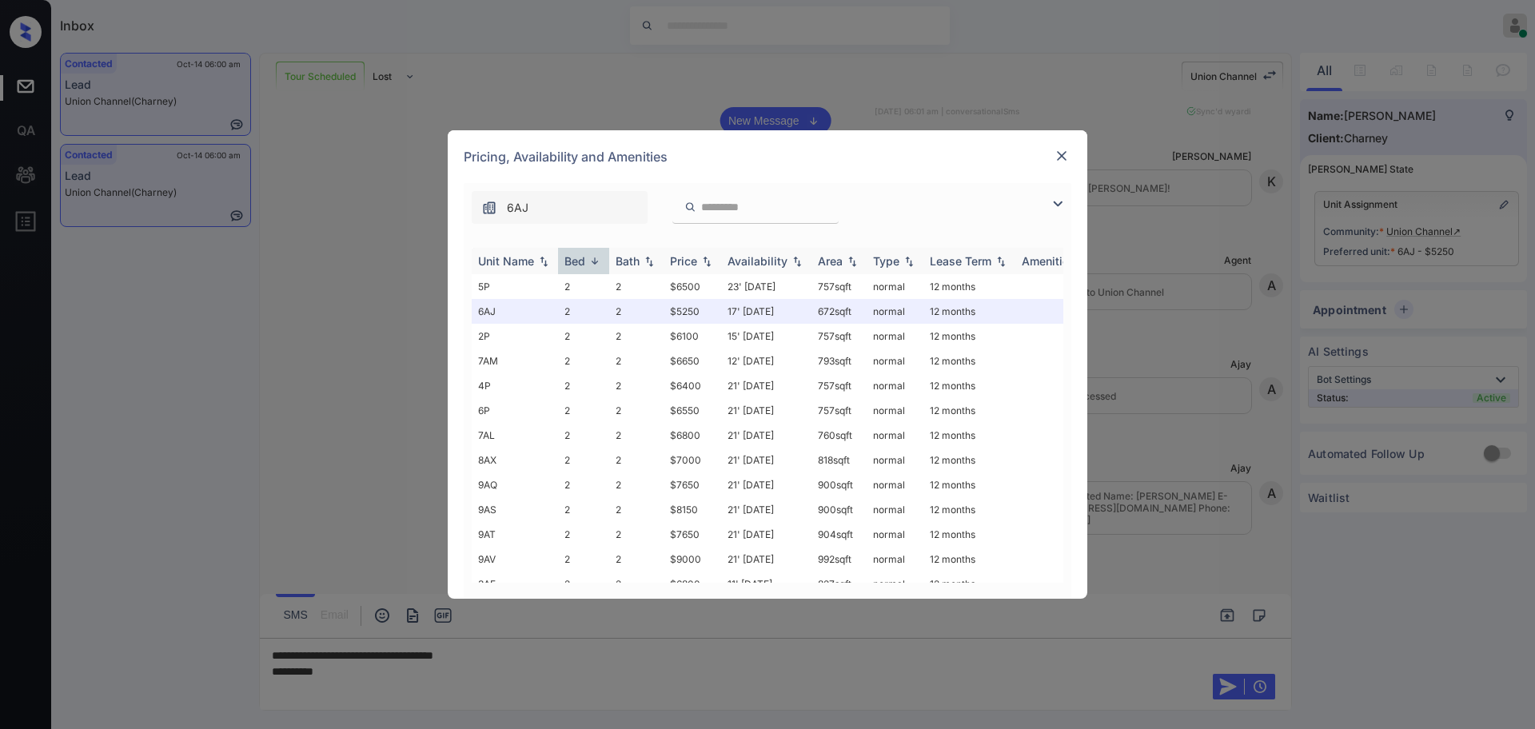
click at [568, 269] on th "Bed" at bounding box center [583, 261] width 51 height 26
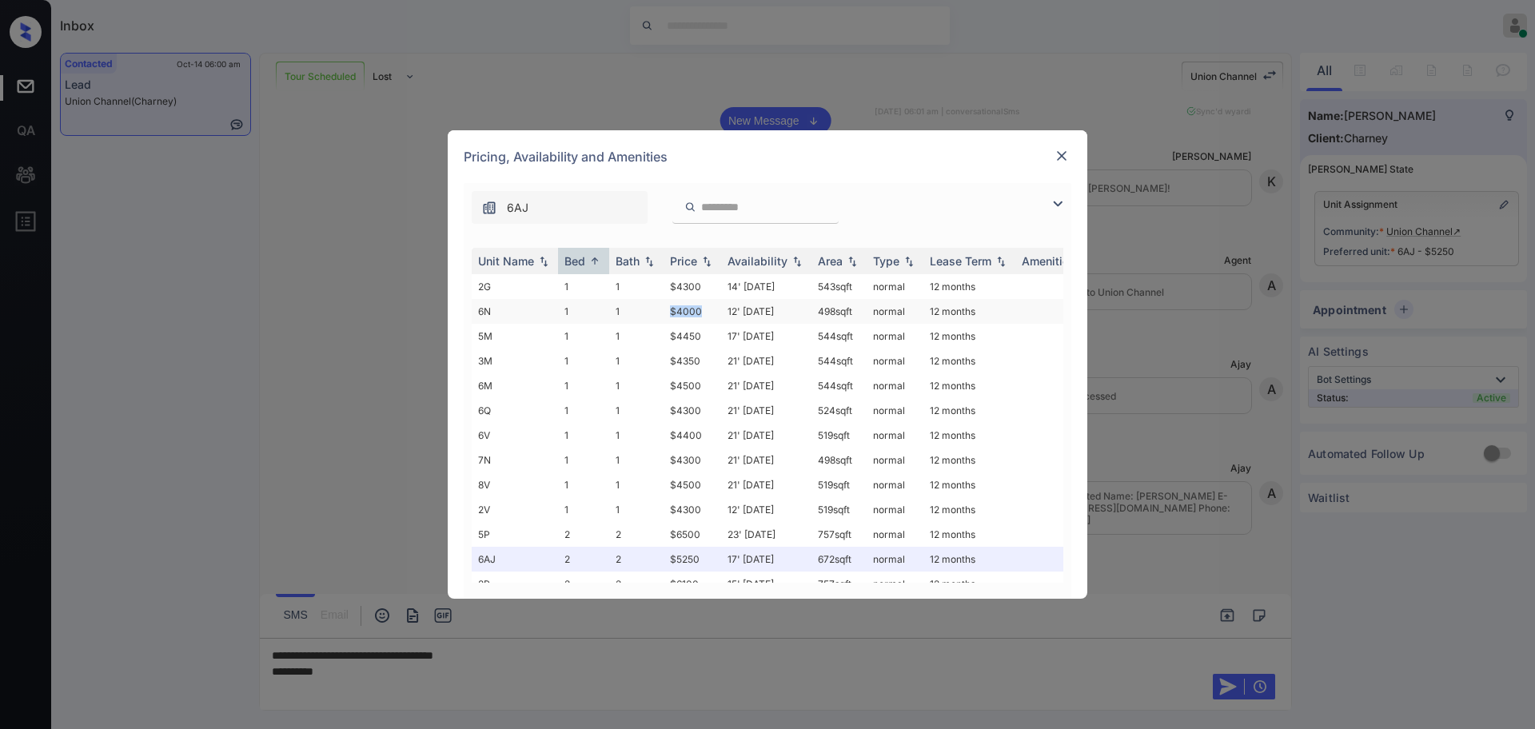
drag, startPoint x: 664, startPoint y: 313, endPoint x: 724, endPoint y: 317, distance: 60.1
click at [707, 313] on td "$4000" at bounding box center [693, 311] width 58 height 25
copy td "$4000"
click at [1060, 158] on img at bounding box center [1062, 156] width 16 height 16
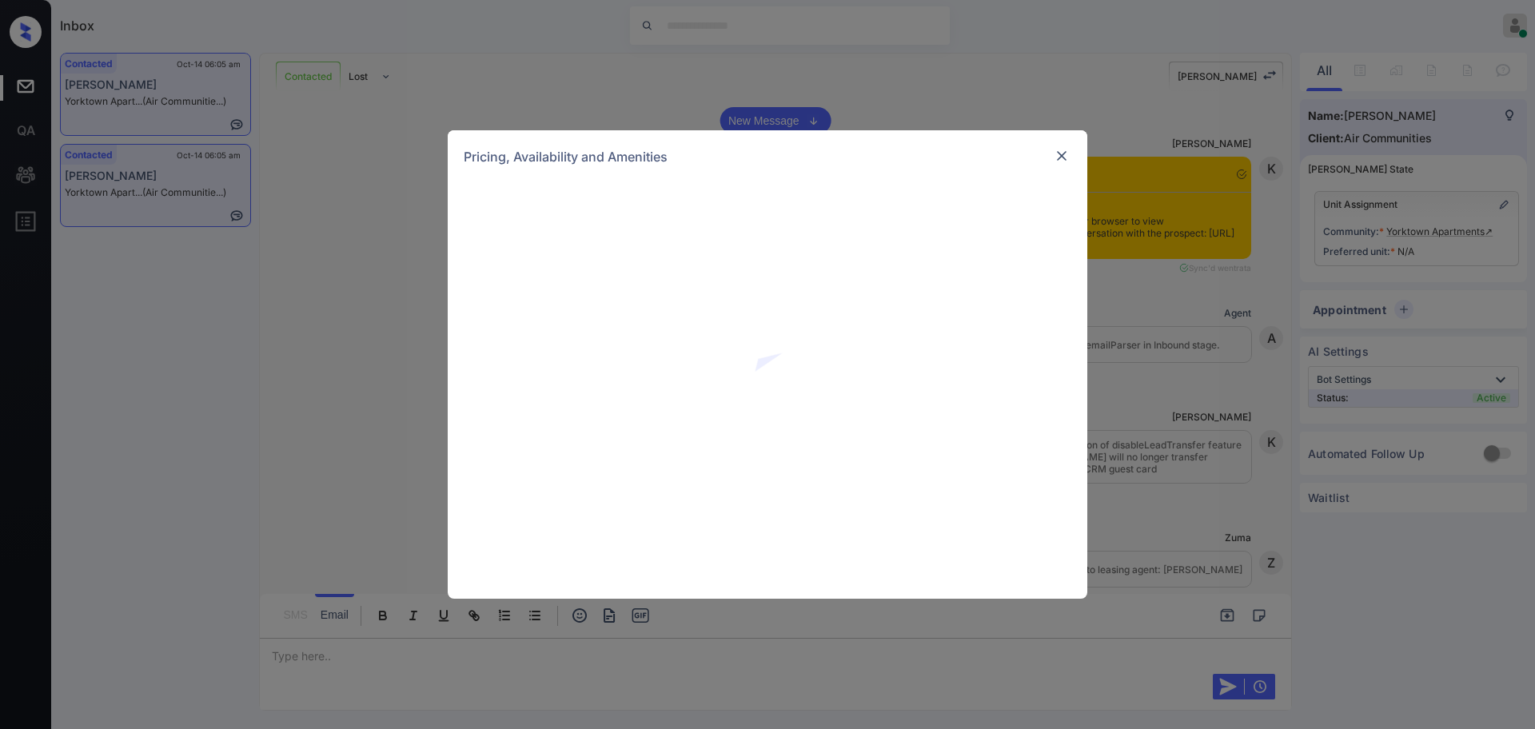
scroll to position [9084, 0]
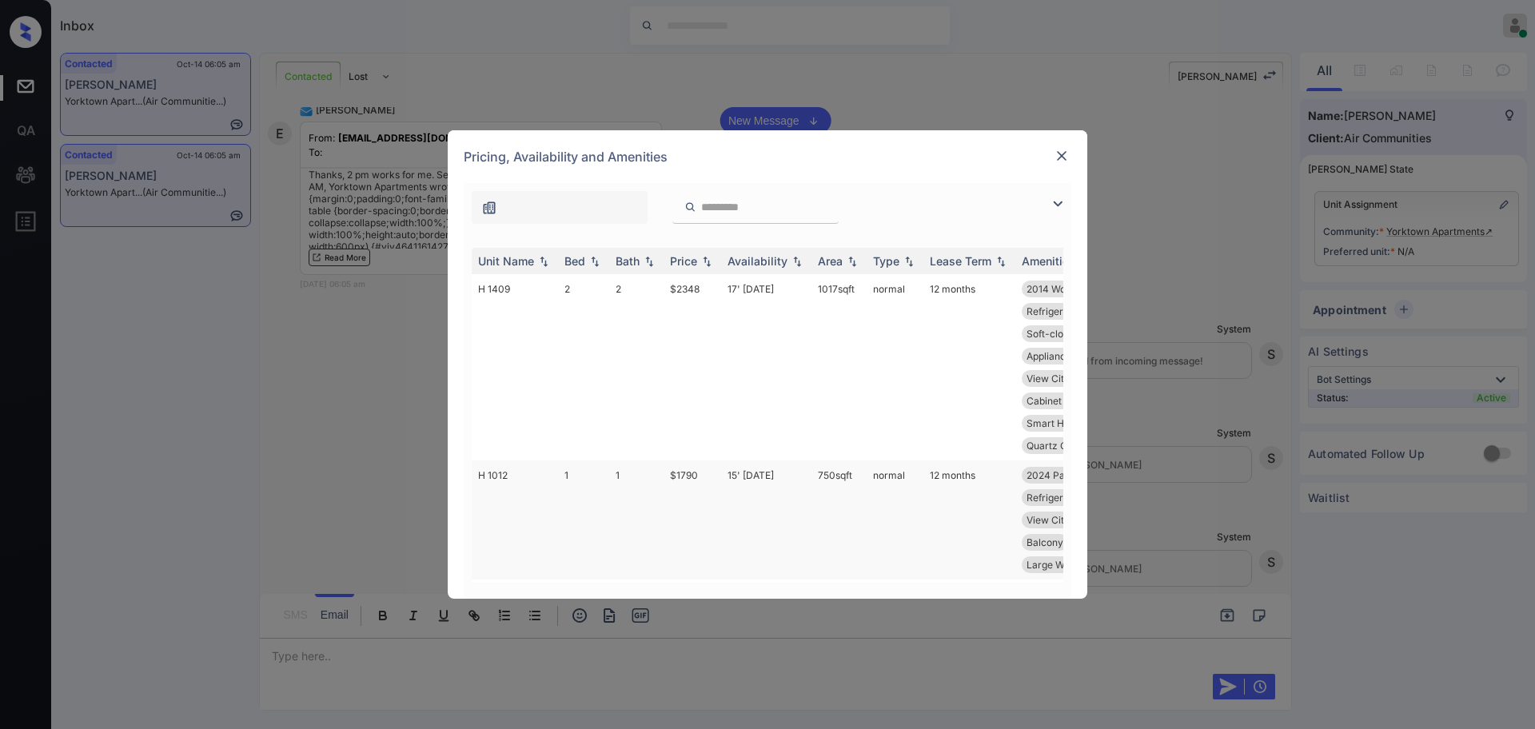
click at [690, 469] on td "$1790" at bounding box center [693, 520] width 58 height 119
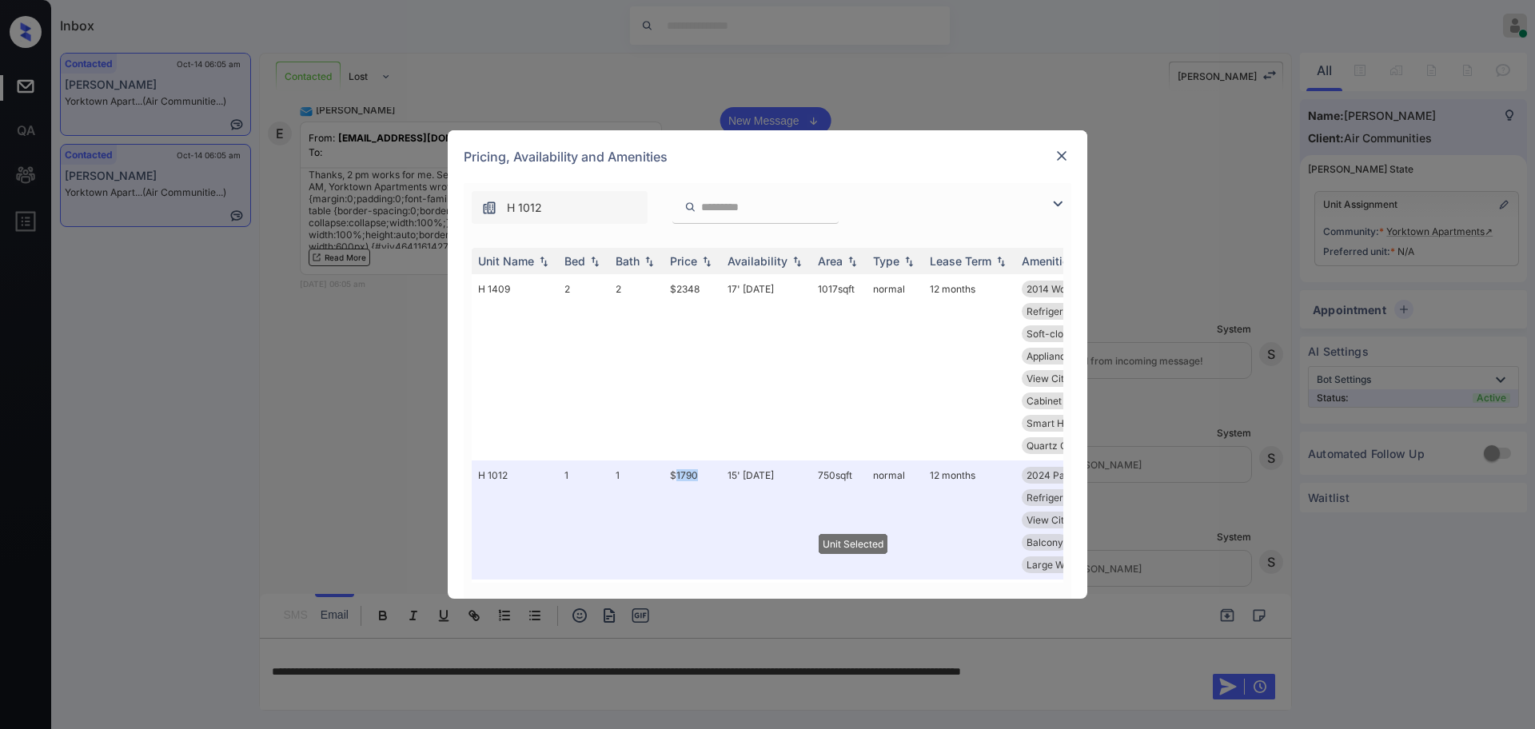
click at [1062, 150] on img at bounding box center [1062, 156] width 16 height 16
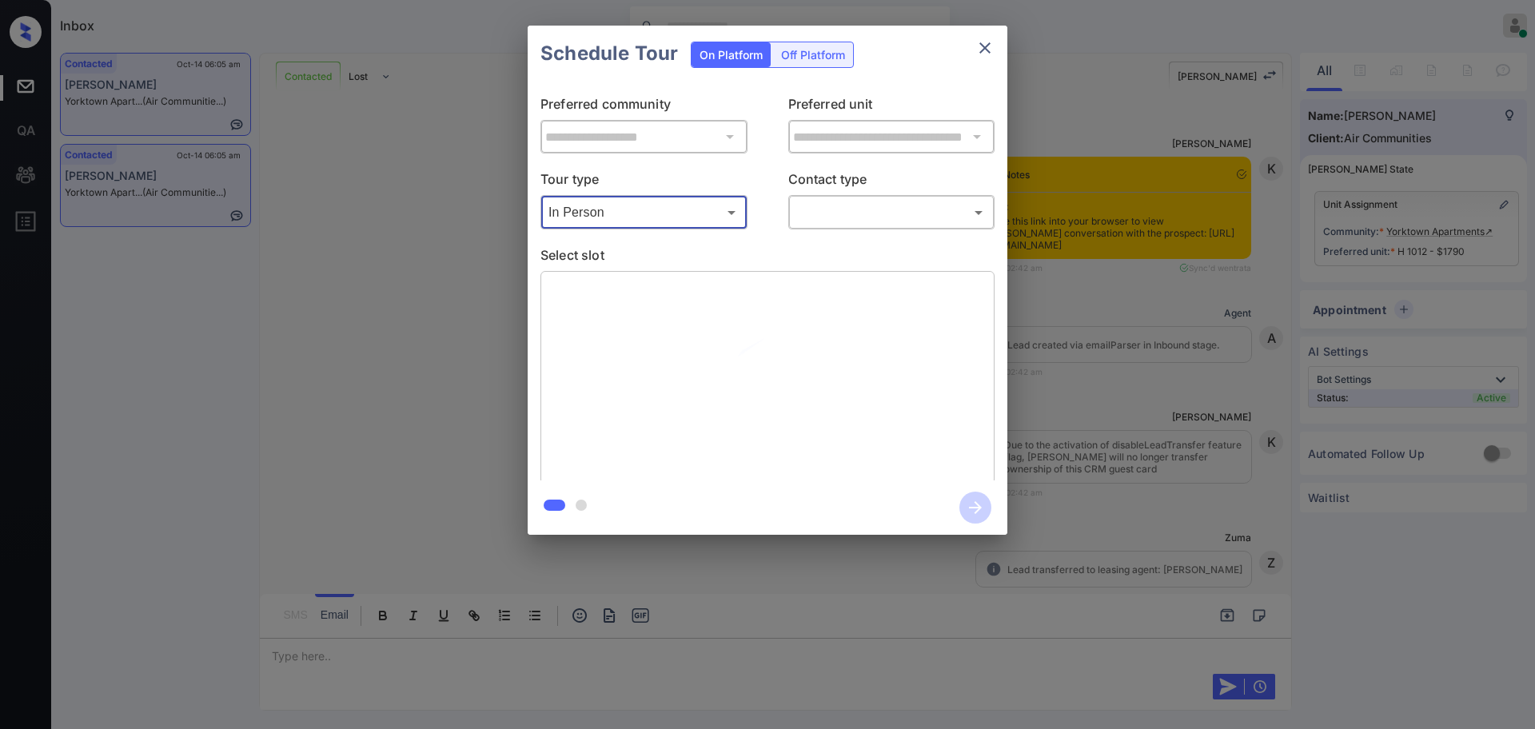
scroll to position [8884, 0]
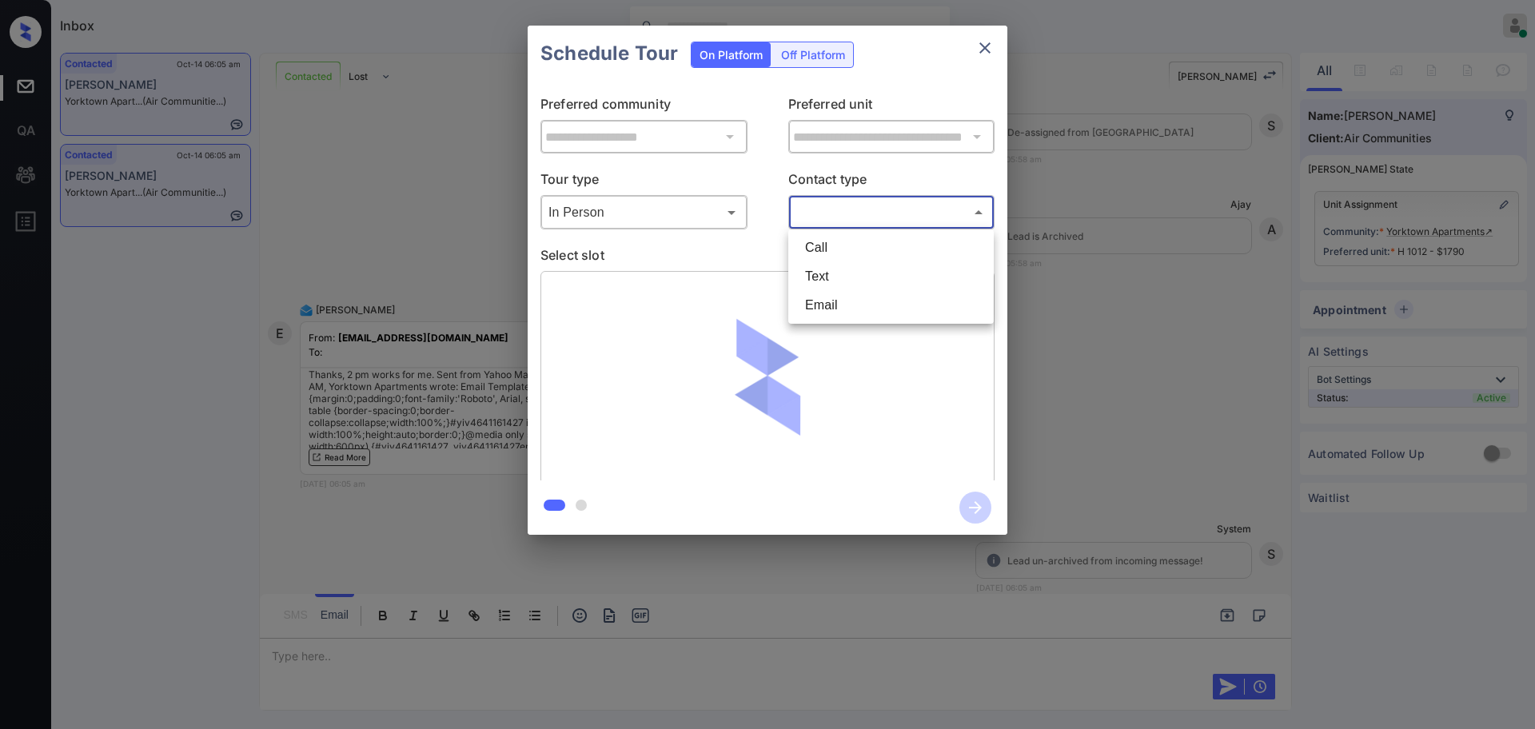
click at [869, 206] on body "Inbox [PERSON_NAME] Online Set yourself offline Set yourself on break Profile S…" at bounding box center [767, 364] width 1535 height 729
click at [824, 273] on li "Text" at bounding box center [890, 276] width 197 height 29
type input "****"
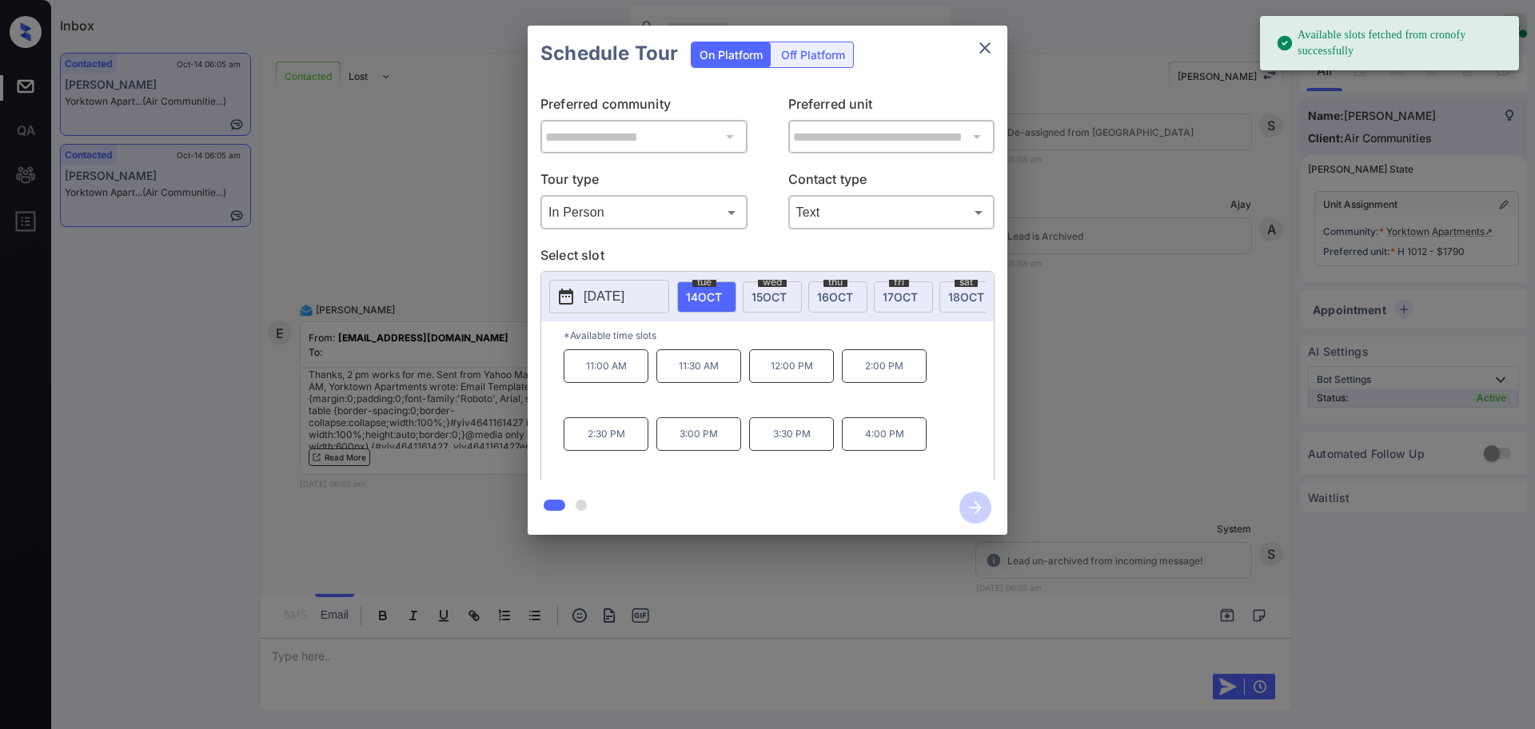
click at [773, 292] on span "[DATE]" at bounding box center [769, 297] width 35 height 14
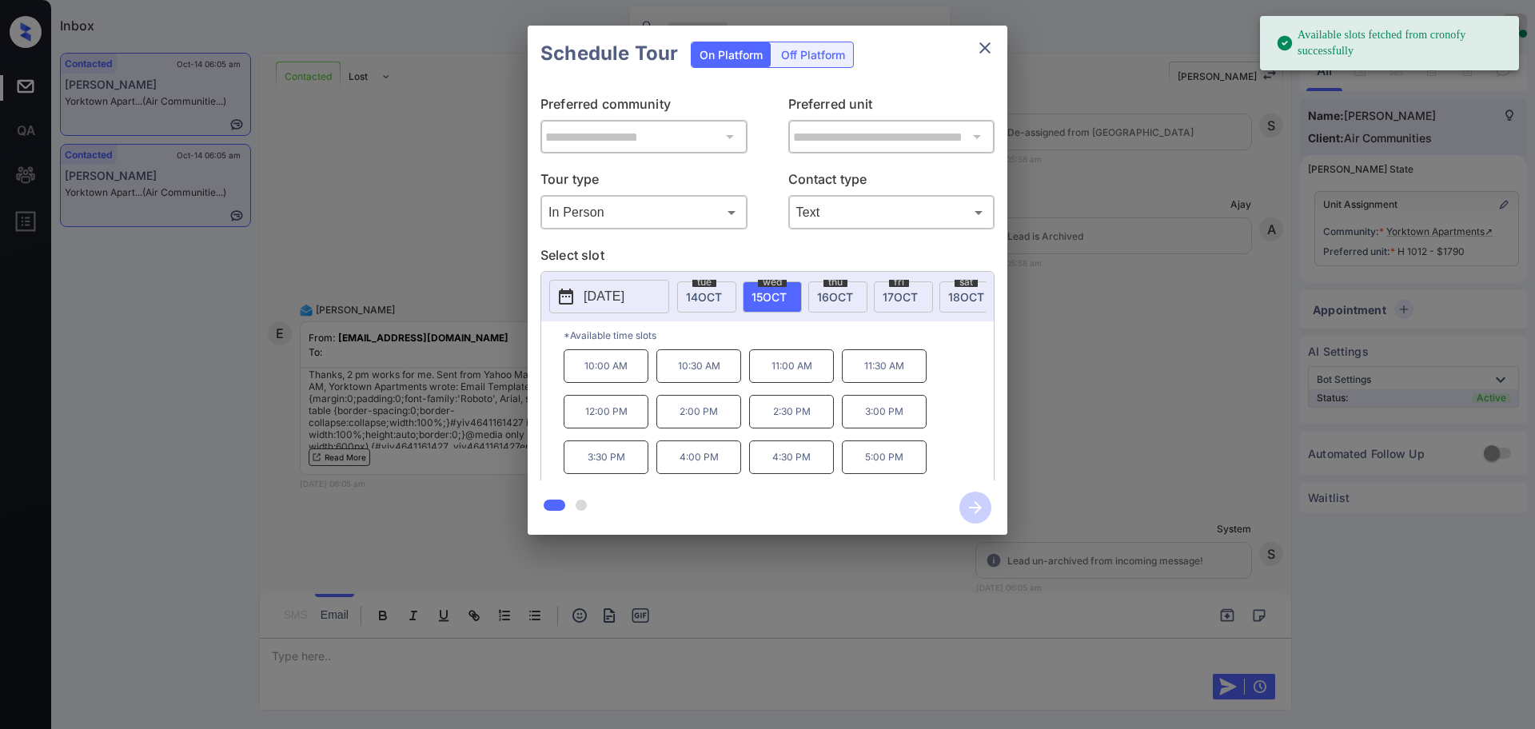
drag, startPoint x: 673, startPoint y: 424, endPoint x: 764, endPoint y: 474, distance: 103.4
click at [673, 423] on p "2:00 PM" at bounding box center [698, 412] width 85 height 34
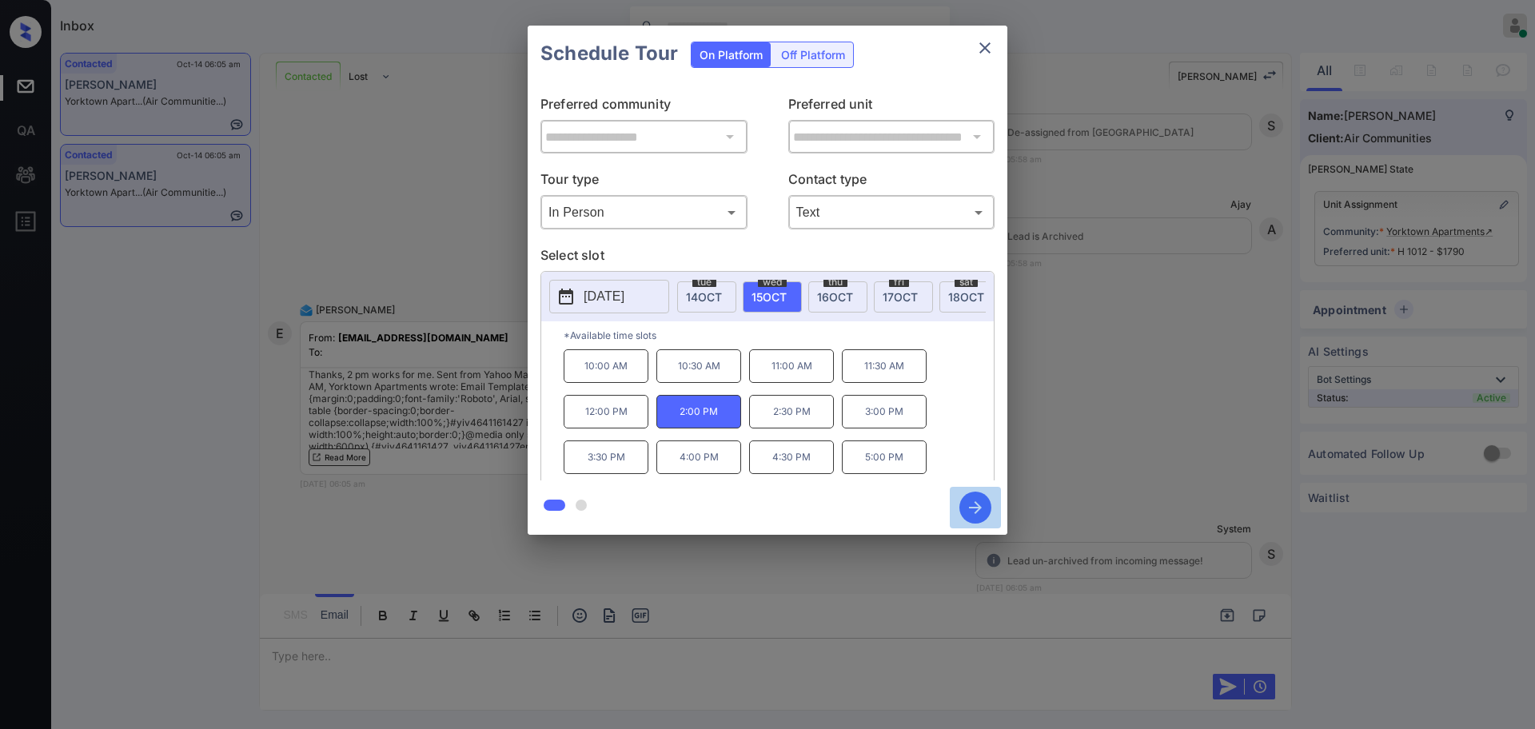
click at [973, 501] on icon "button" at bounding box center [975, 508] width 32 height 32
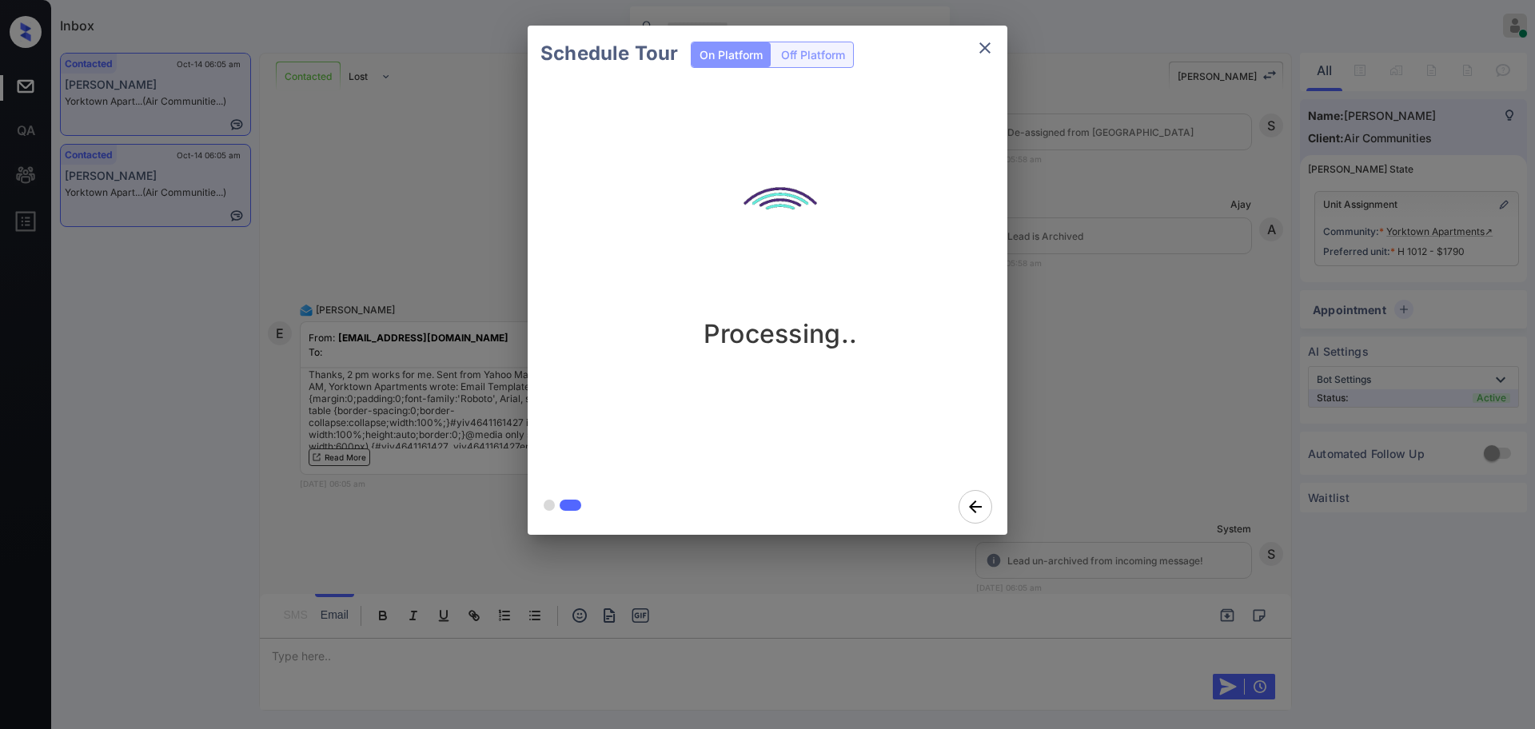
click at [1107, 463] on div "Schedule Tour On Platform Off Platform Processing.." at bounding box center [767, 280] width 1535 height 560
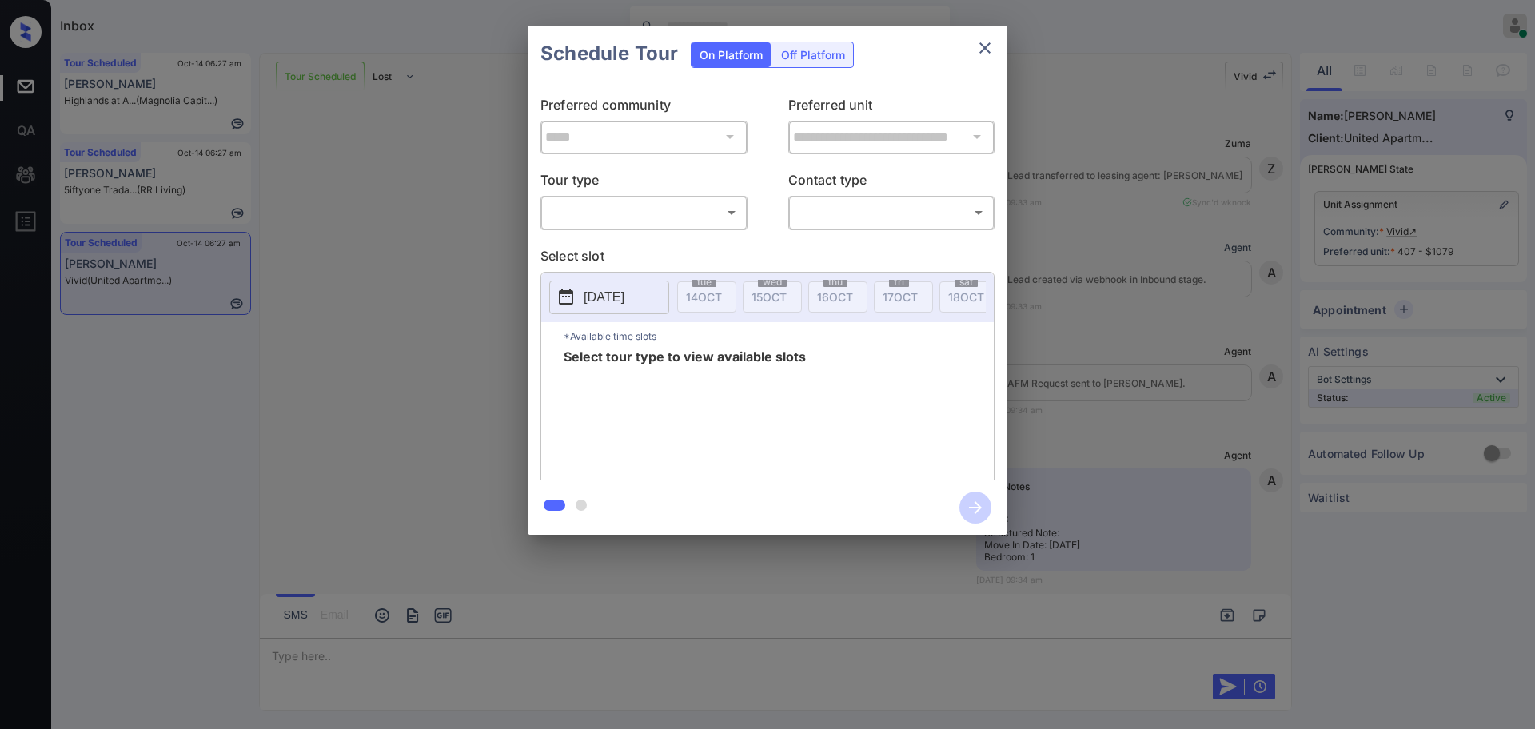
click at [669, 203] on body "Inbox [PERSON_NAME] Online Set yourself offline Set yourself on break Profile S…" at bounding box center [767, 364] width 1535 height 729
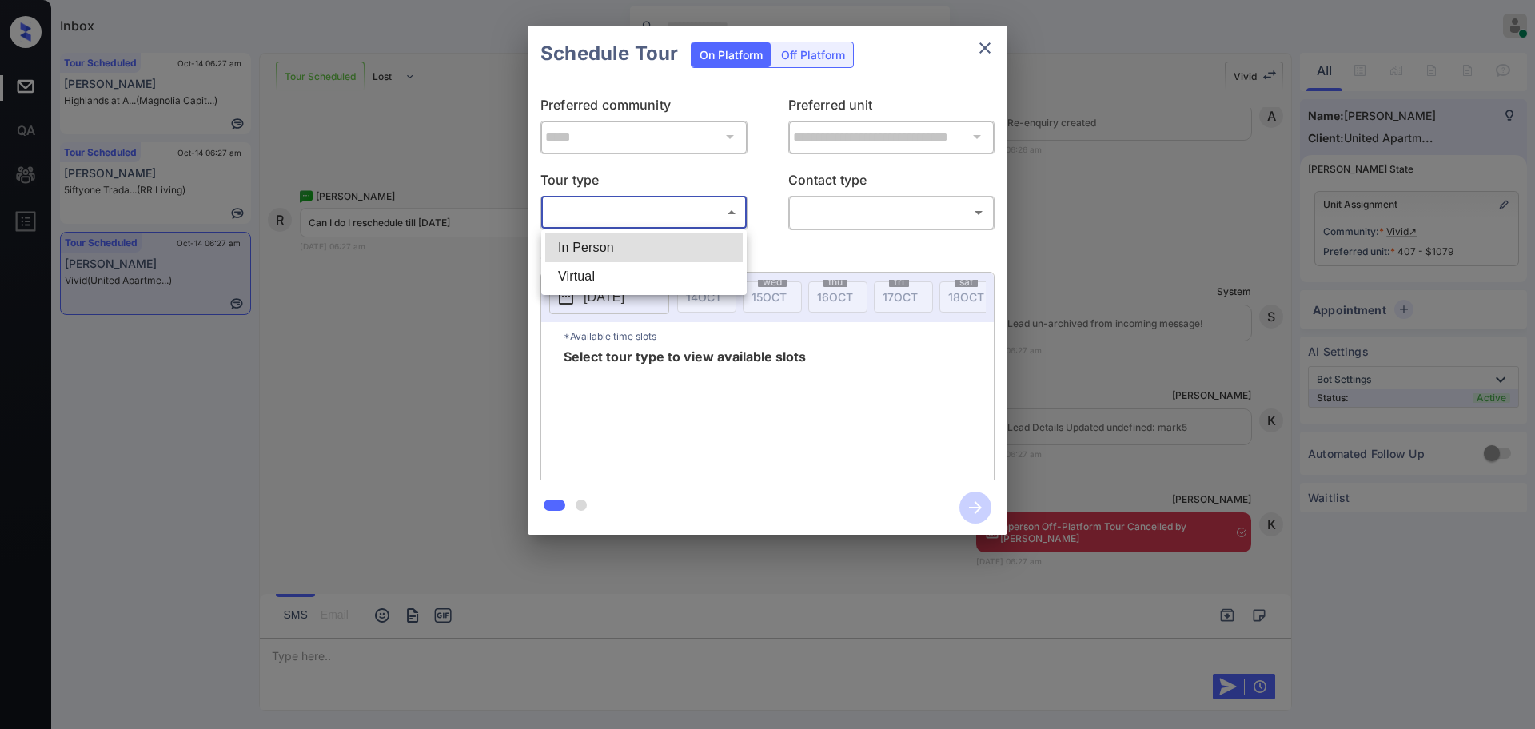
drag, startPoint x: 631, startPoint y: 236, endPoint x: 624, endPoint y: 251, distance: 16.5
click at [629, 237] on li "In Person" at bounding box center [643, 247] width 197 height 29
type input "********"
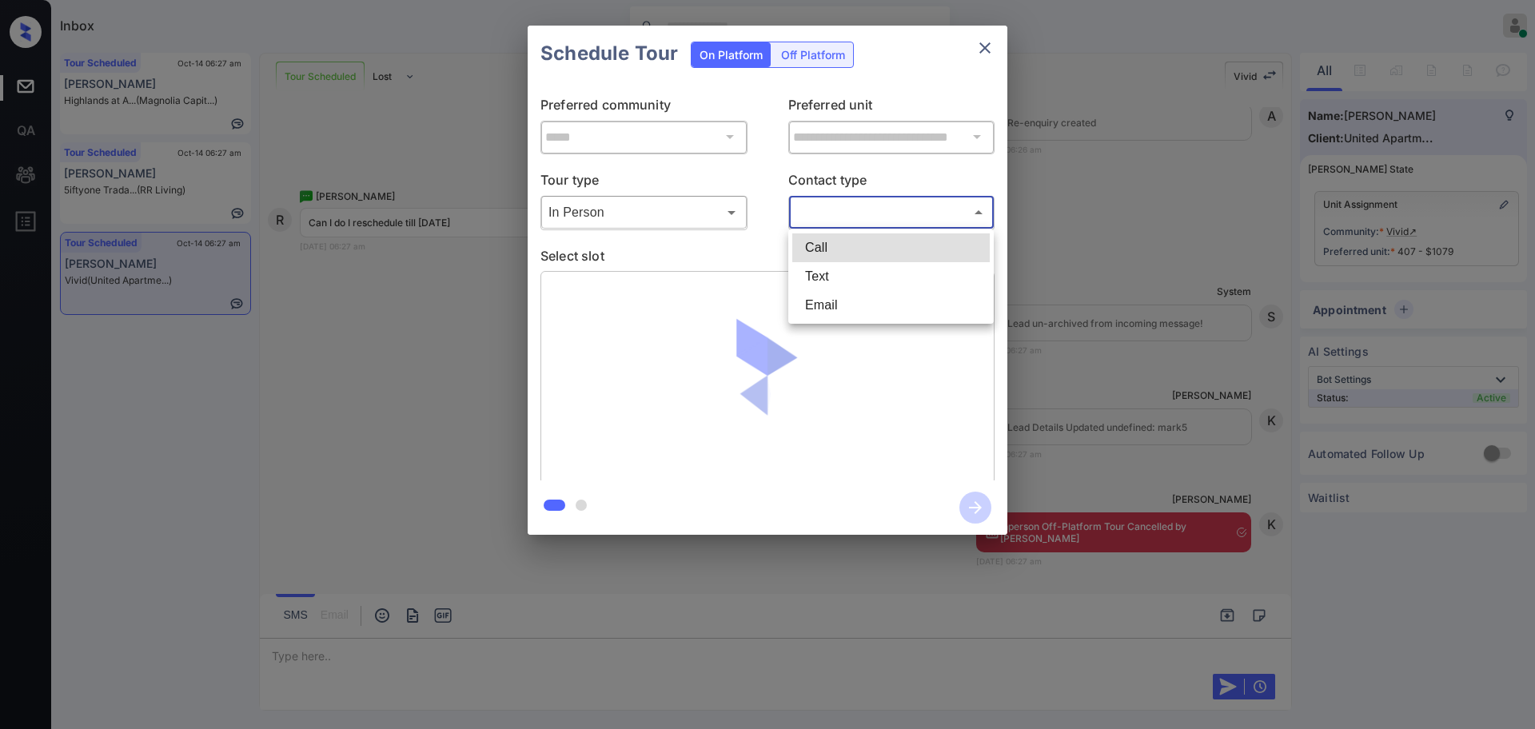
click at [847, 209] on body "Inbox [PERSON_NAME] Online Set yourself offline Set yourself on break Profile S…" at bounding box center [767, 364] width 1535 height 729
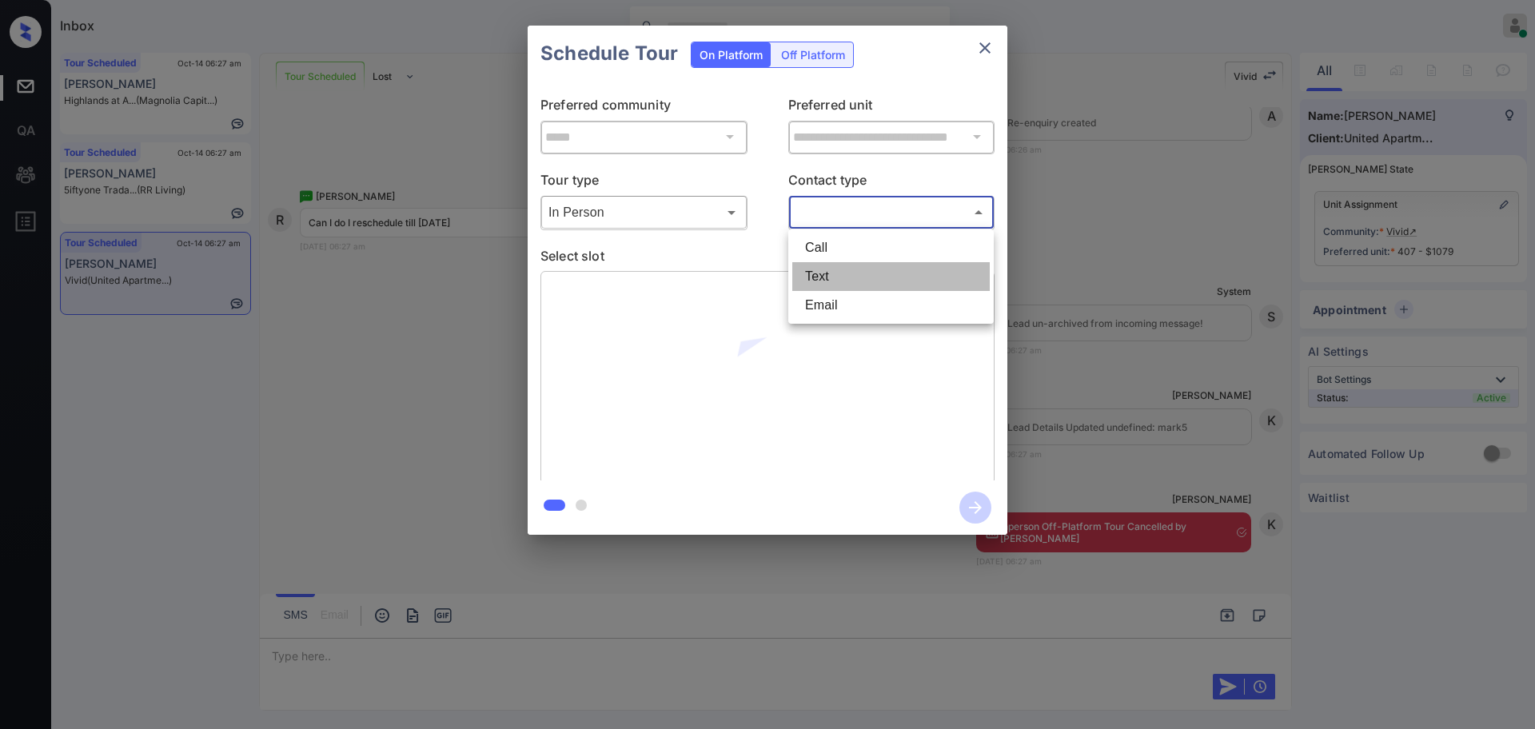
click at [823, 283] on li "Text" at bounding box center [890, 276] width 197 height 29
type input "****"
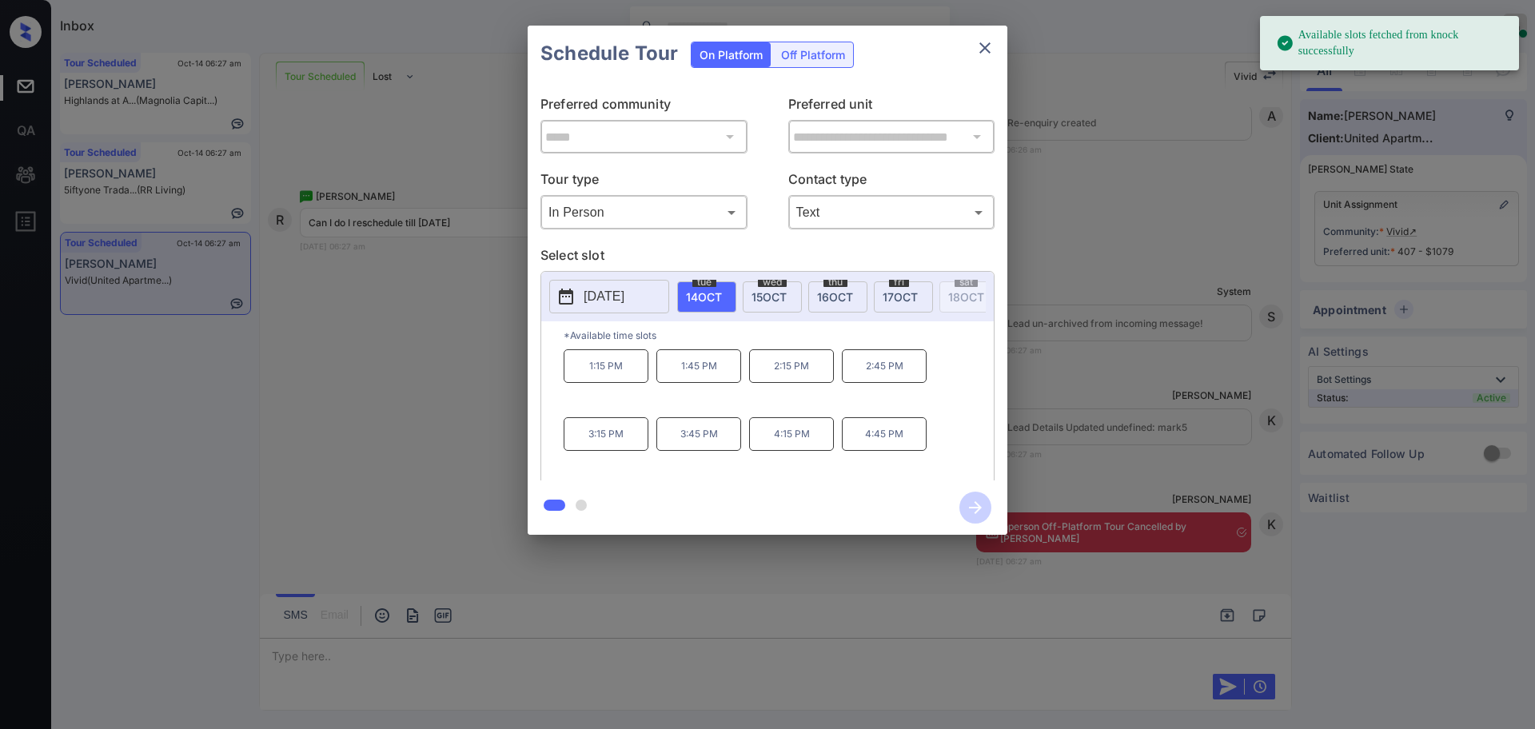
drag, startPoint x: 764, startPoint y: 294, endPoint x: 769, endPoint y: 310, distance: 16.9
click at [764, 294] on span "[DATE]" at bounding box center [769, 297] width 35 height 14
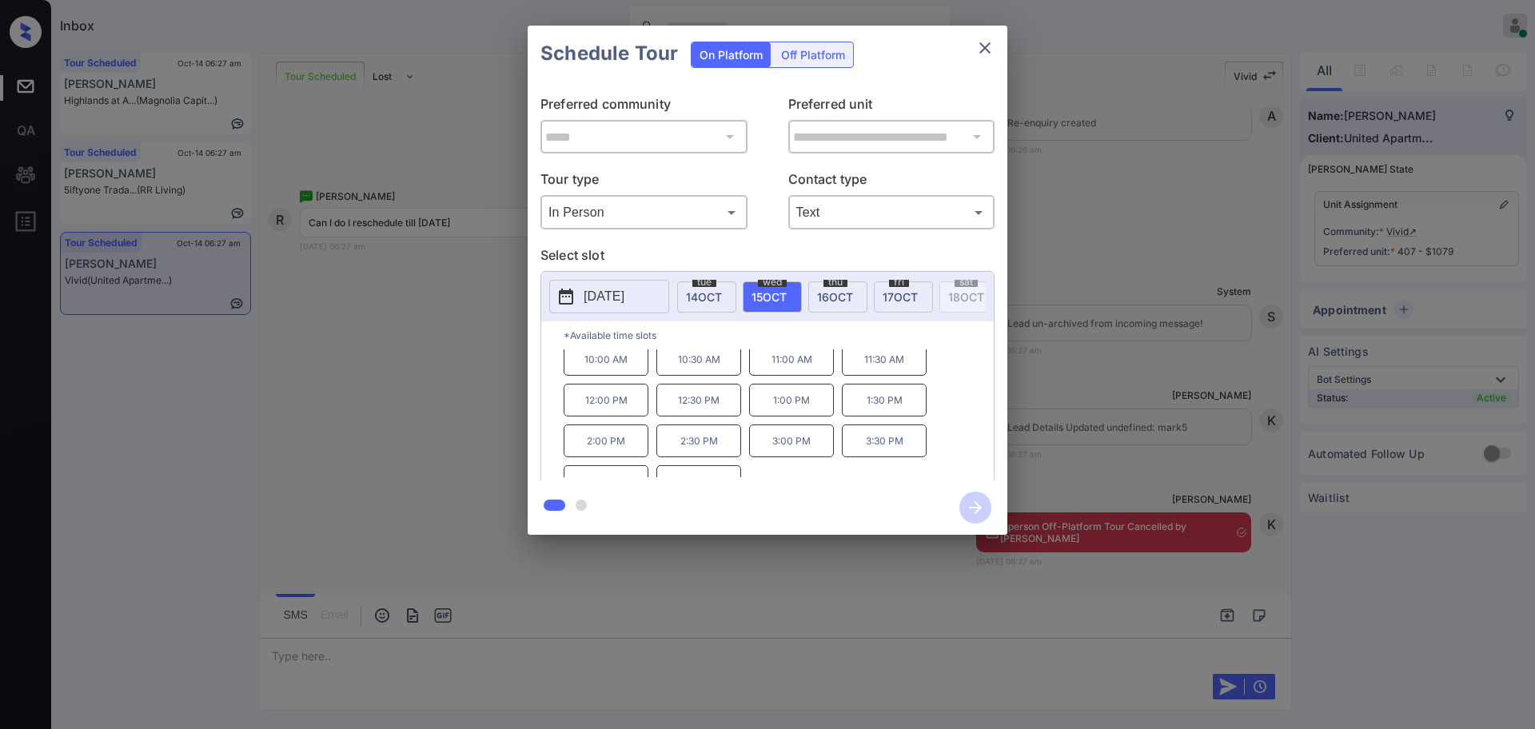
scroll to position [0, 0]
drag, startPoint x: 764, startPoint y: 418, endPoint x: 814, endPoint y: 414, distance: 50.5
click at [814, 414] on p "1:00 PM" at bounding box center [791, 406] width 85 height 33
copy p "1:00 PM"
click at [999, 46] on button "close" at bounding box center [985, 48] width 32 height 32
